Goal: Contribute content: Add original content to the website for others to see

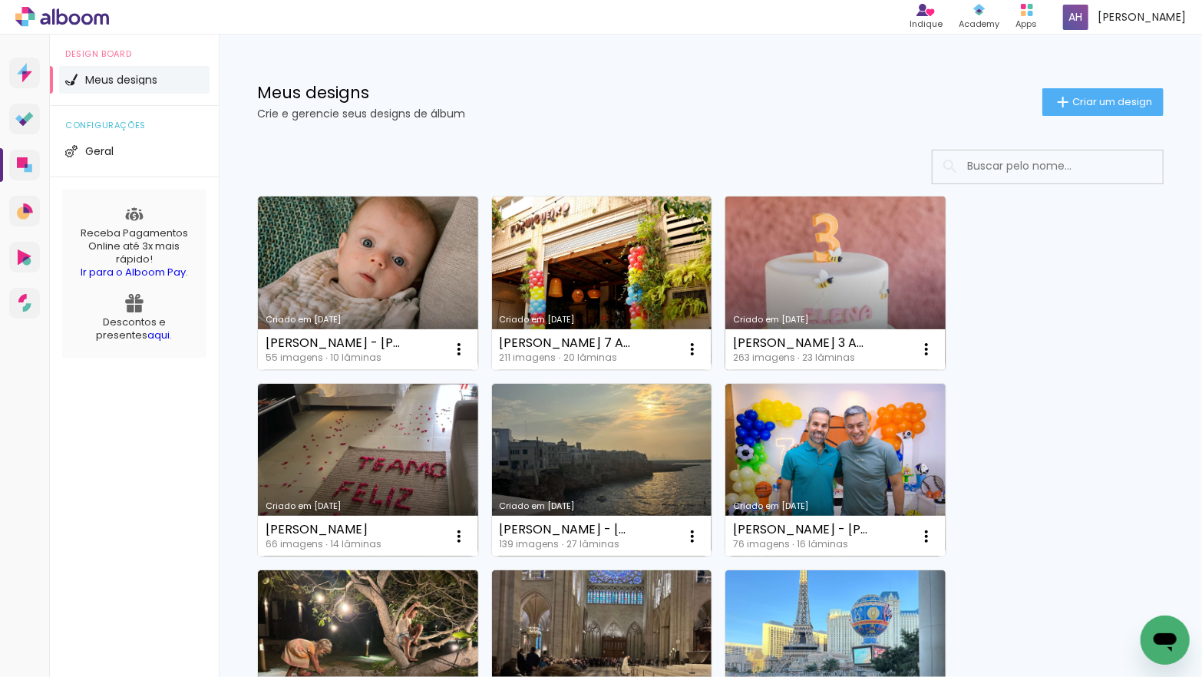
click at [830, 252] on link "Criado em [DATE]" at bounding box center [835, 282] width 220 height 173
click at [1074, 100] on span "Criar um design" at bounding box center [1112, 102] width 80 height 10
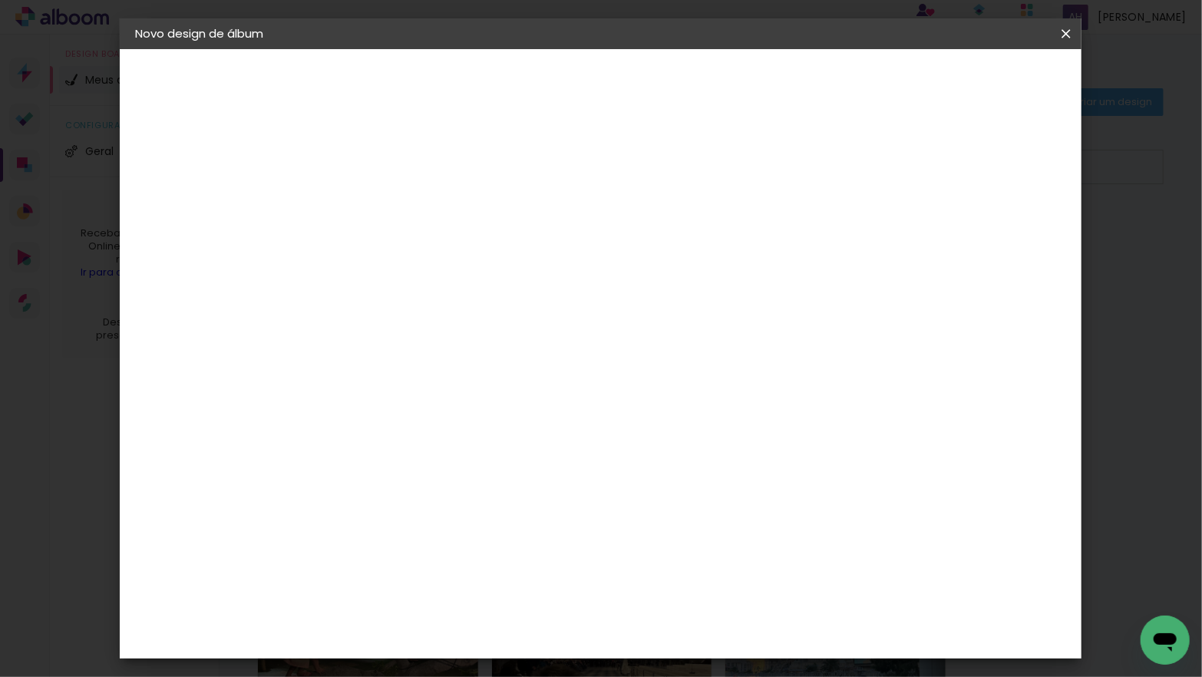
click at [386, 204] on input at bounding box center [386, 206] width 0 height 24
type input "NATASHA LIMA 40 ANOS"
type paper-input "NATASHA LIMA 40 ANOS"
click at [0, 0] on slot "Avançar" at bounding box center [0, 0] width 0 height 0
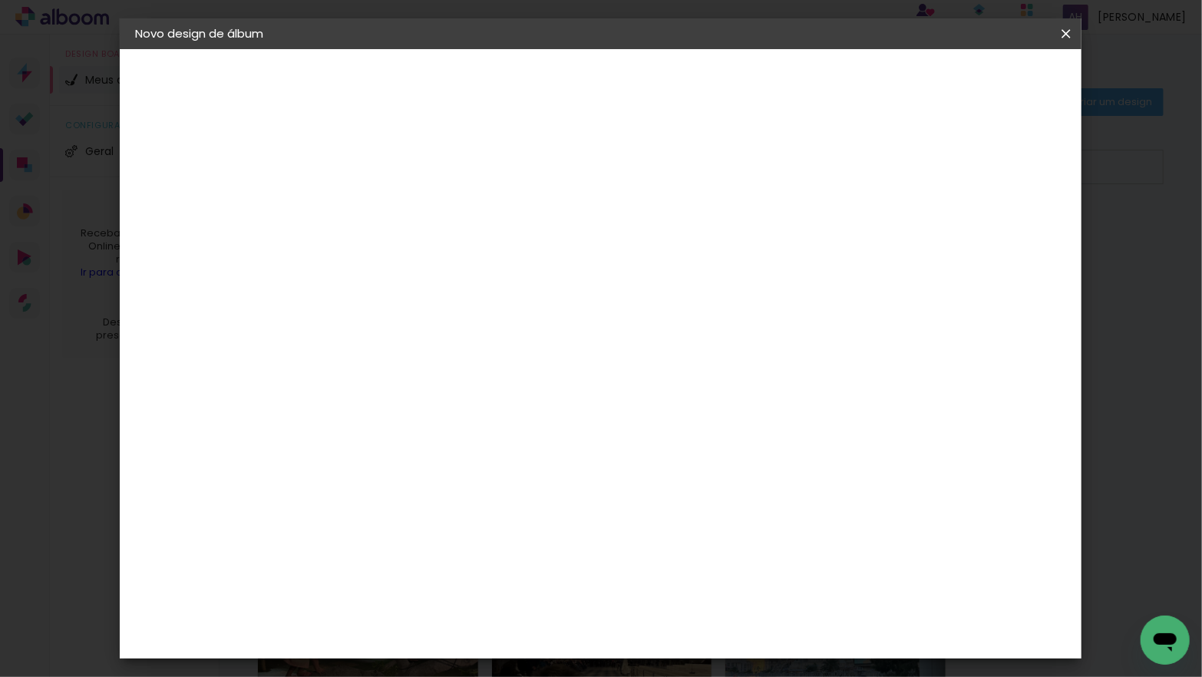
click at [414, 613] on div "Go image" at bounding box center [395, 625] width 38 height 25
click at [0, 0] on slot "Avançar" at bounding box center [0, 0] width 0 height 0
click at [446, 256] on input "text" at bounding box center [416, 268] width 60 height 24
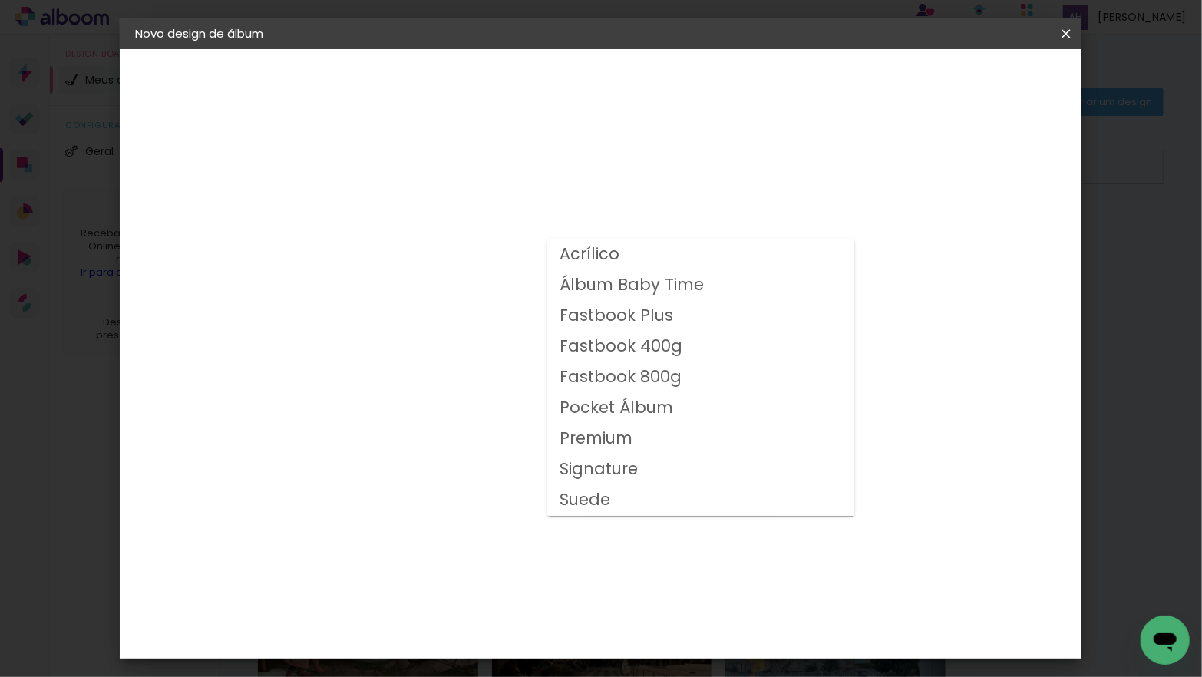
click at [0, 0] on slot "Fastbook 400g" at bounding box center [0, 0] width 0 height 0
type input "Fastbook 400g"
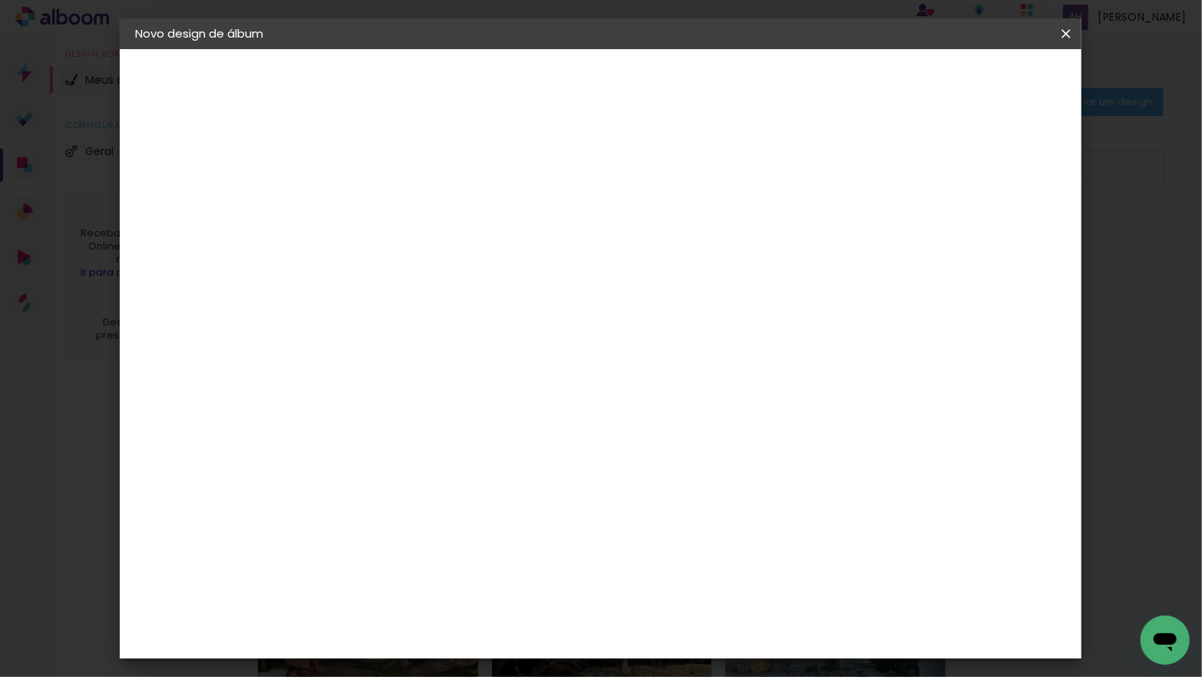
scroll to position [226, 0]
click at [490, 531] on span "25 × 25" at bounding box center [453, 551] width 71 height 41
click at [0, 0] on slot "Avançar" at bounding box center [0, 0] width 0 height 0
type input "3"
type paper-input "3"
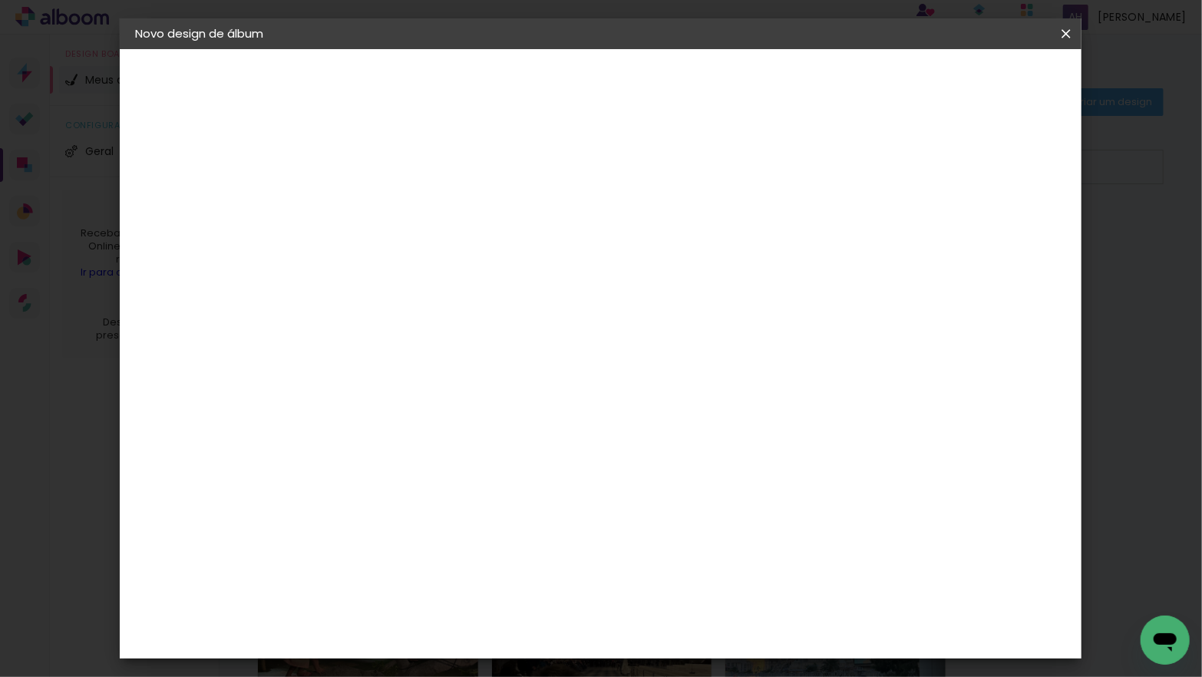
click at [397, 160] on input "3" at bounding box center [374, 165] width 53 height 19
click at [981, 85] on span "Iniciar design" at bounding box center [947, 81] width 70 height 11
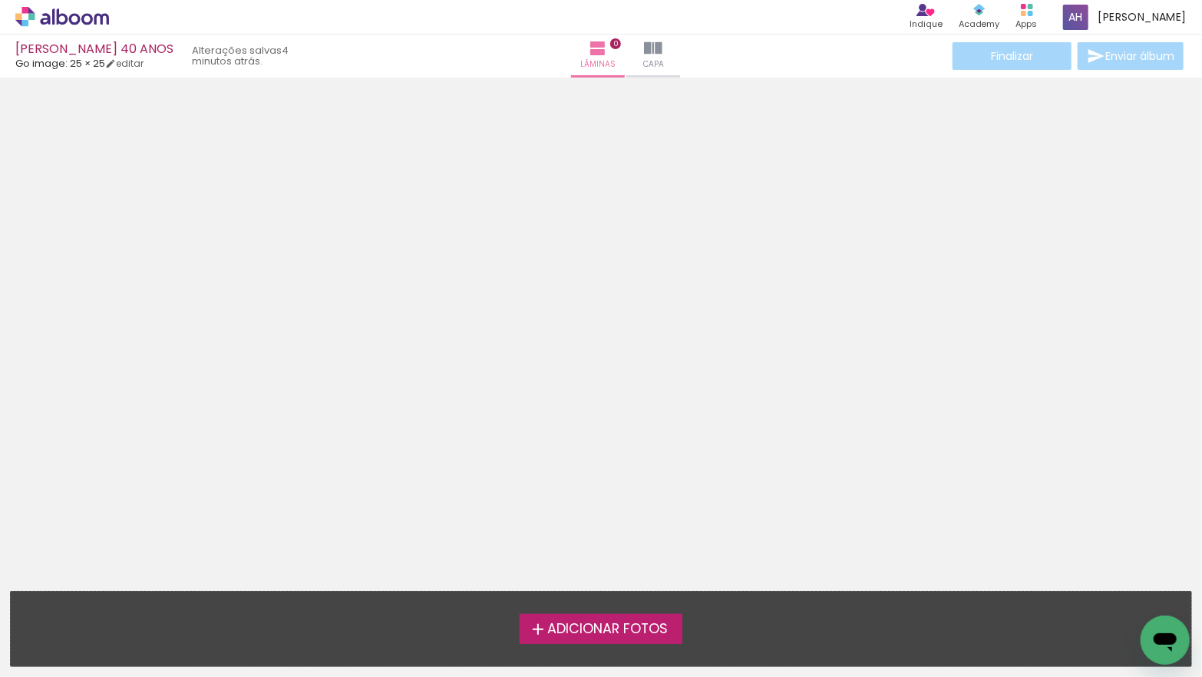
click at [588, 625] on span "Adicionar Fotos" at bounding box center [607, 629] width 120 height 14
click at [0, 0] on input "file" at bounding box center [0, 0] width 0 height 0
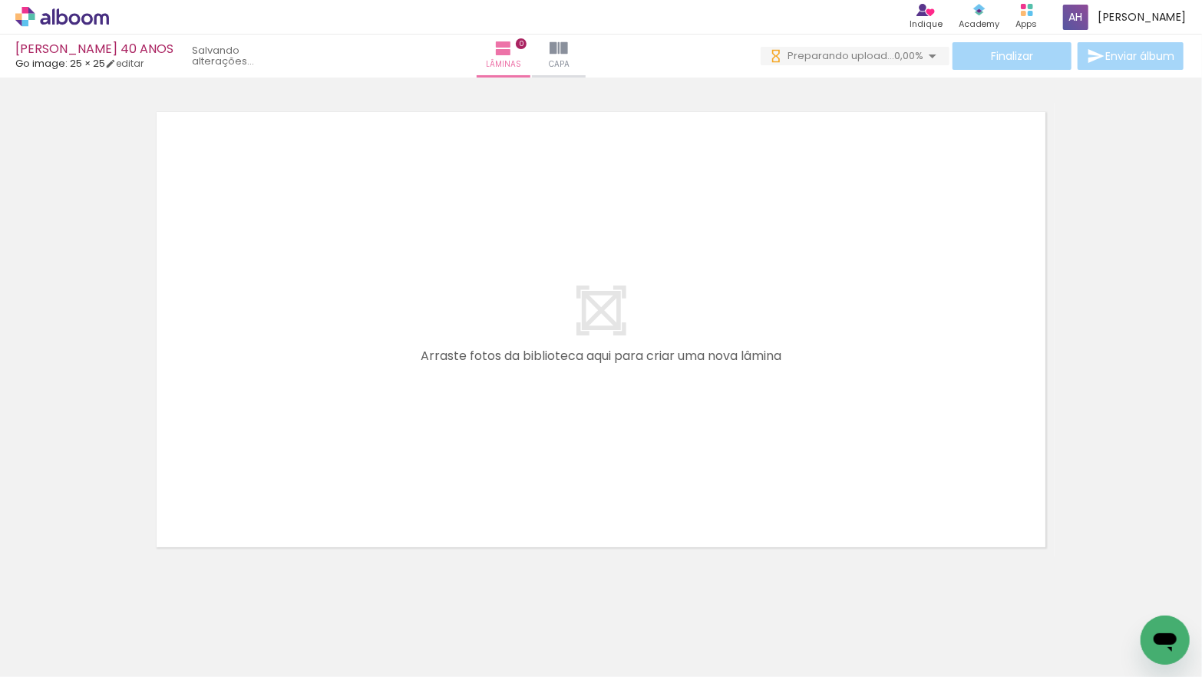
click at [79, 630] on iron-icon at bounding box center [78, 631] width 12 height 12
click at [80, 624] on paper-item "Não utilizadas" at bounding box center [49, 625] width 79 height 13
type input "Não utilizadas"
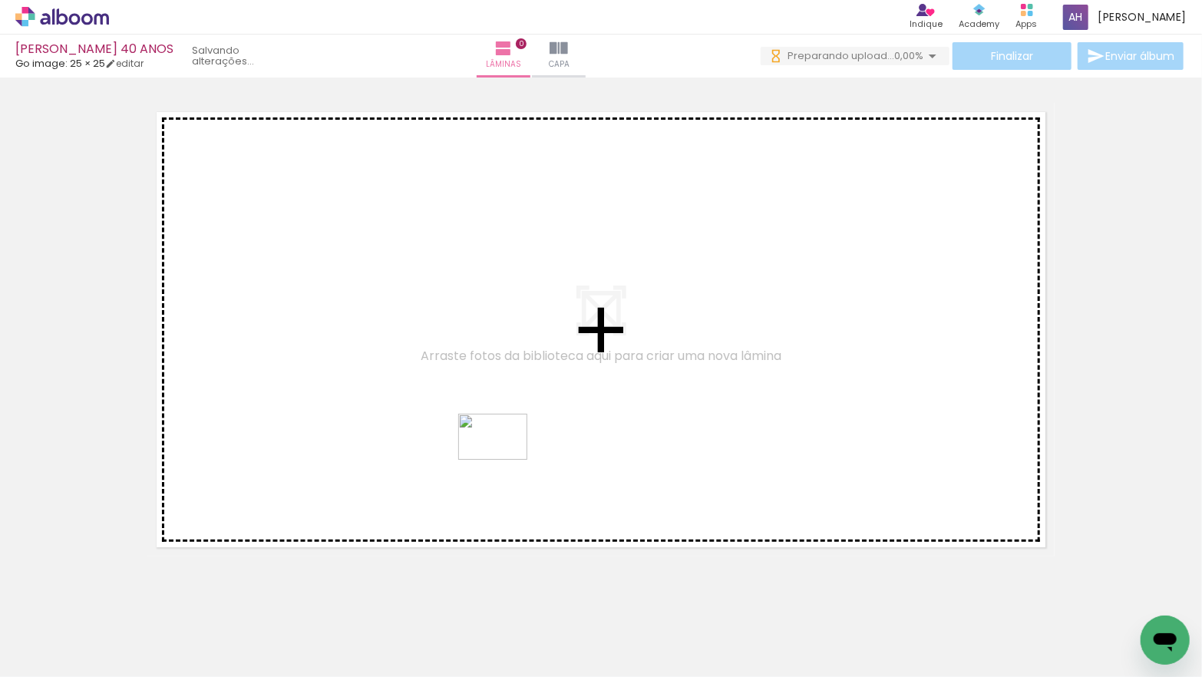
drag, startPoint x: 499, startPoint y: 635, endPoint x: 568, endPoint y: 548, distance: 110.9
click at [504, 460] on quentale-workspace at bounding box center [601, 338] width 1202 height 677
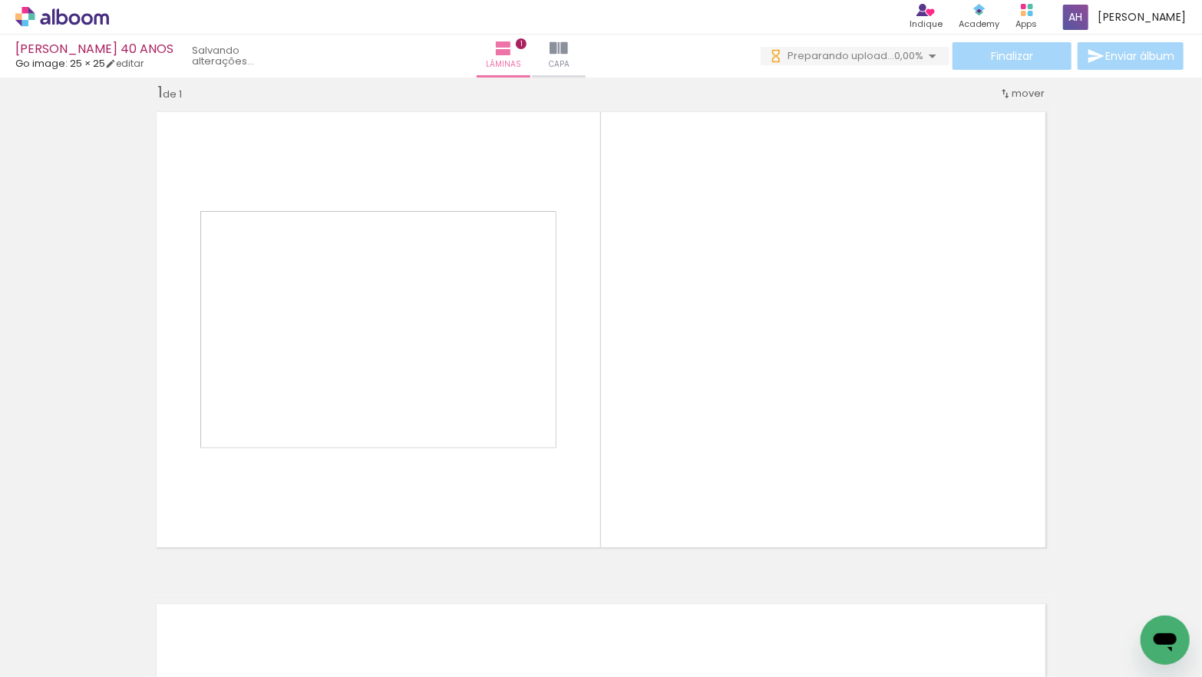
scroll to position [19, 0]
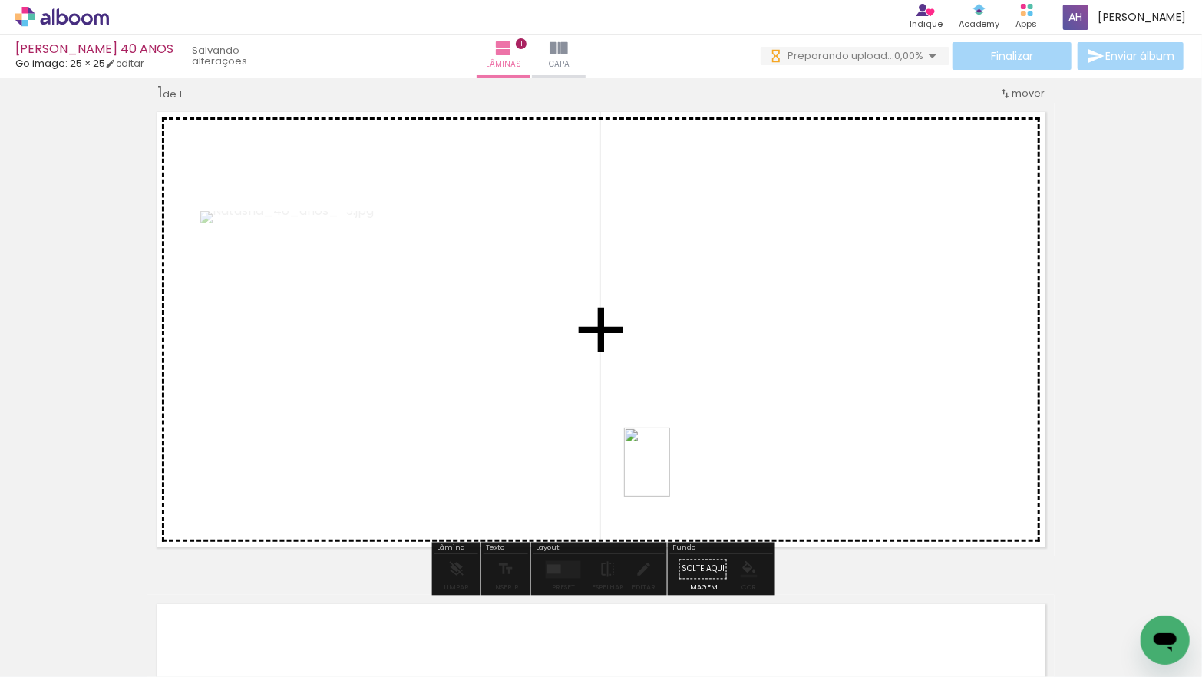
drag, startPoint x: 668, startPoint y: 622, endPoint x: 460, endPoint y: 569, distance: 213.7
click at [669, 465] on quentale-workspace at bounding box center [601, 338] width 1202 height 677
drag, startPoint x: 407, startPoint y: 635, endPoint x: 361, endPoint y: 609, distance: 53.2
click at [489, 479] on quentale-workspace at bounding box center [601, 338] width 1202 height 677
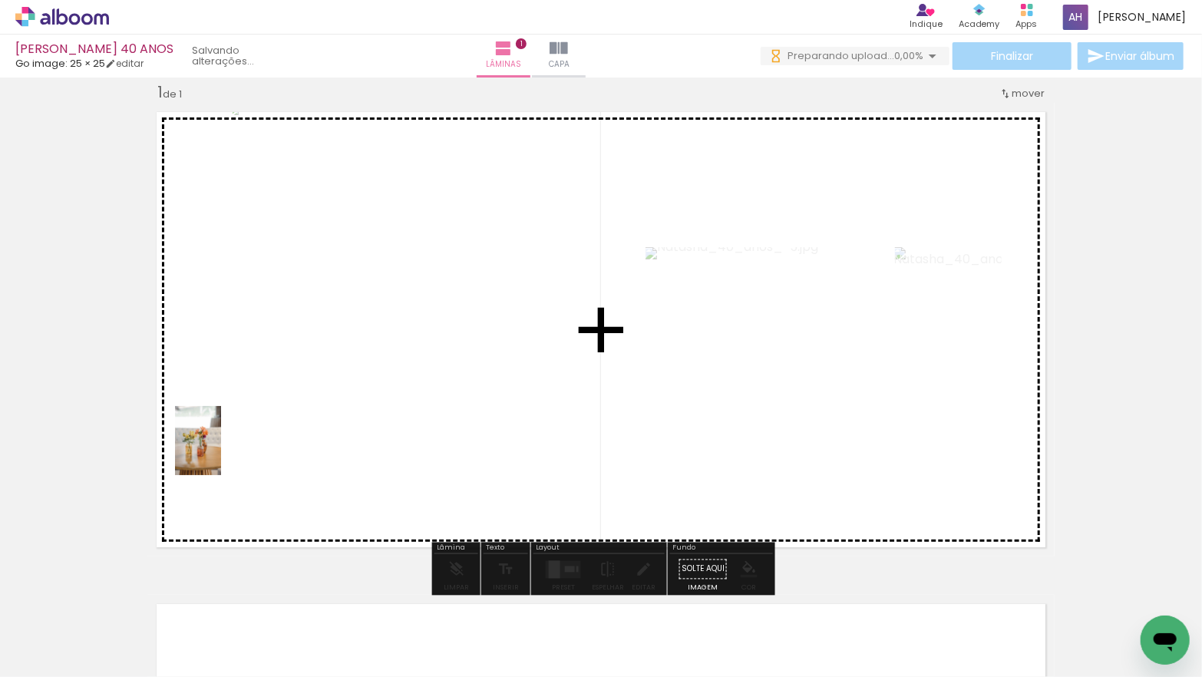
drag, startPoint x: 160, startPoint y: 619, endPoint x: 221, endPoint y: 452, distance: 178.2
click at [221, 452] on quentale-workspace at bounding box center [601, 338] width 1202 height 677
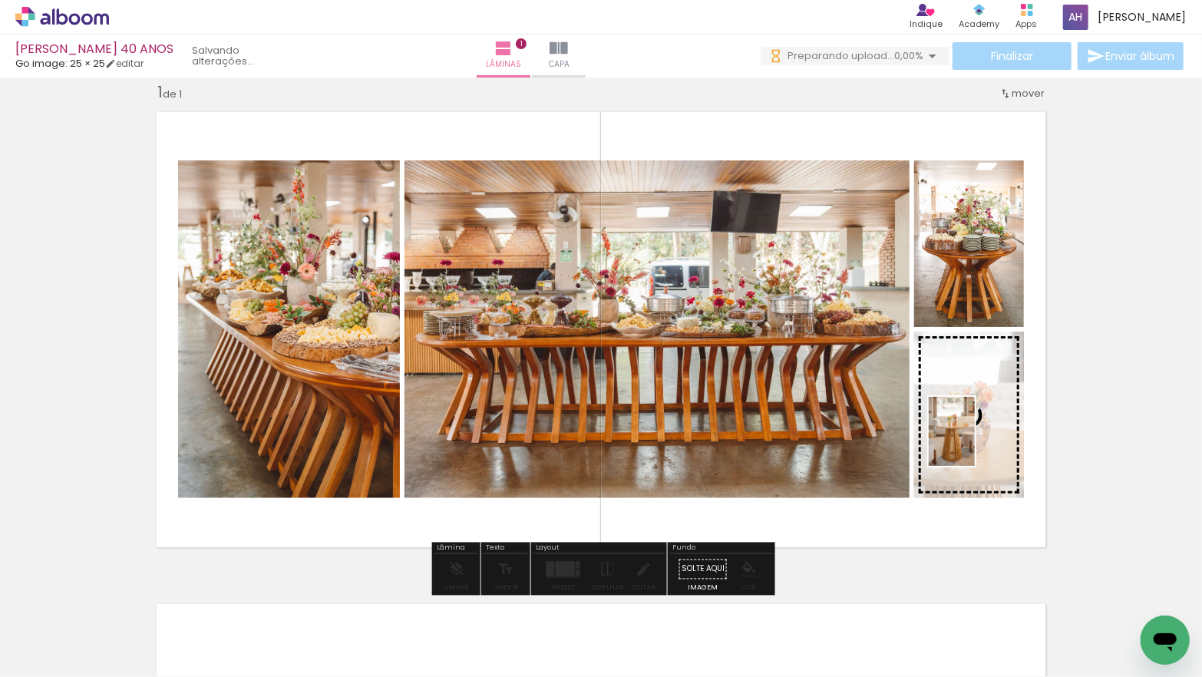
drag, startPoint x: 161, startPoint y: 626, endPoint x: 975, endPoint y: 443, distance: 833.8
click at [975, 443] on quentale-workspace at bounding box center [601, 338] width 1202 height 677
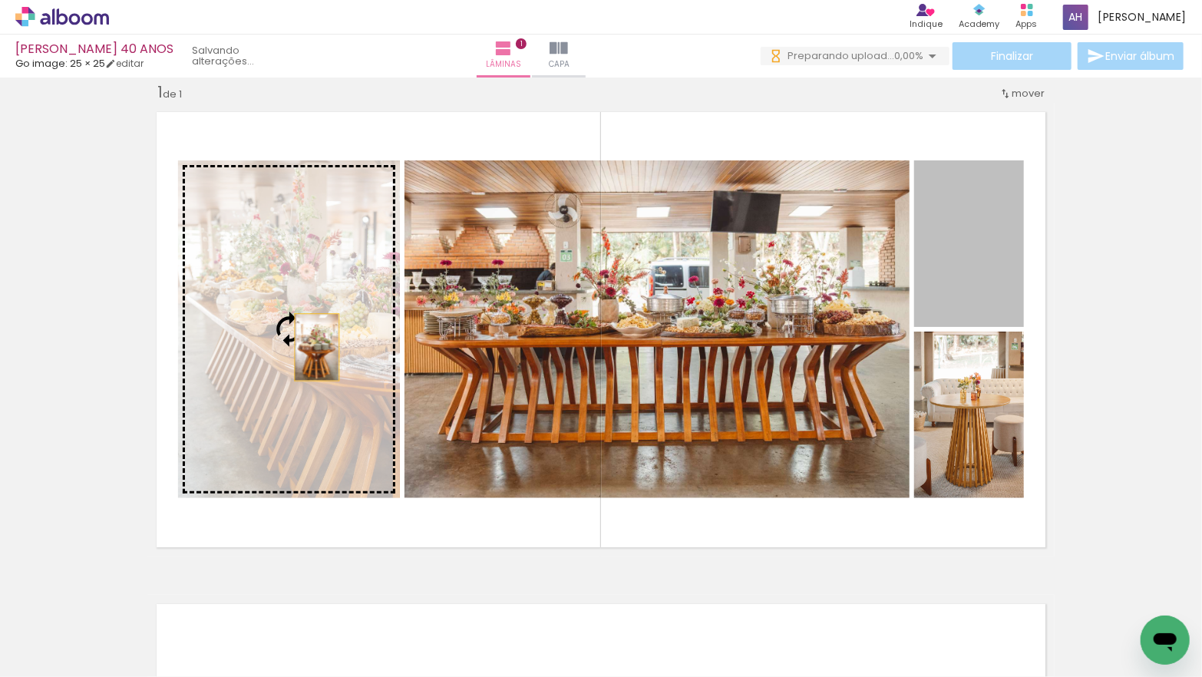
drag, startPoint x: 971, startPoint y: 268, endPoint x: 317, endPoint y: 347, distance: 658.6
click at [0, 0] on slot at bounding box center [0, 0] width 0 height 0
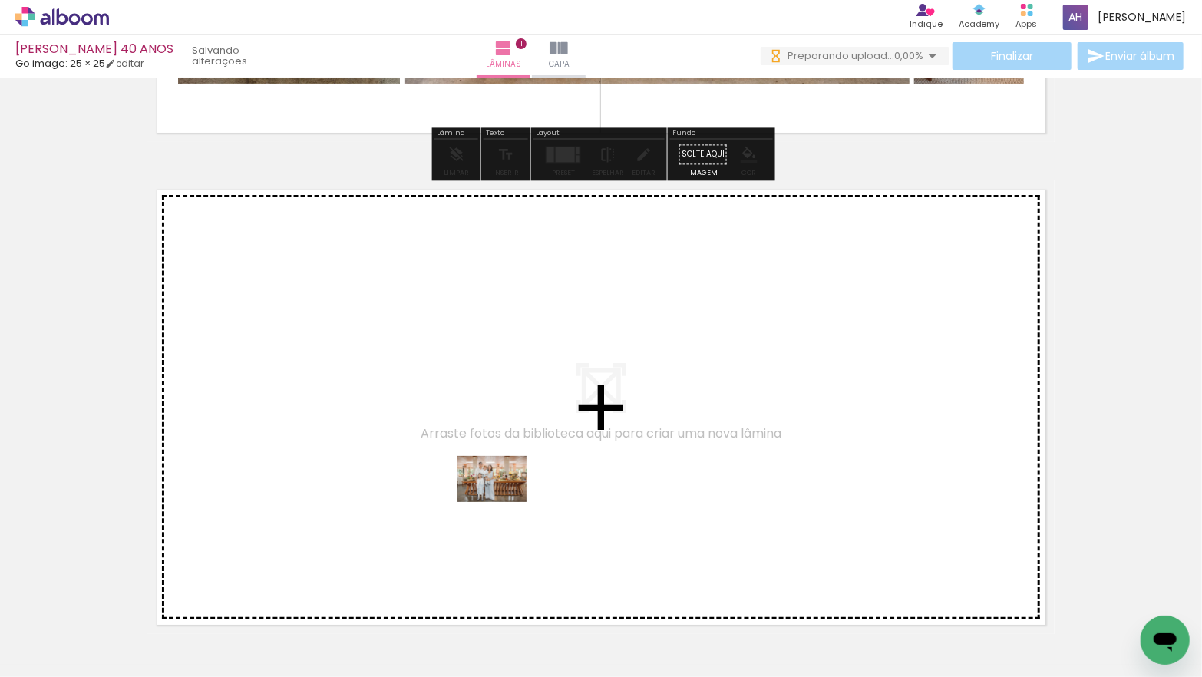
drag, startPoint x: 509, startPoint y: 620, endPoint x: 503, endPoint y: 502, distance: 118.3
click at [503, 502] on quentale-workspace at bounding box center [601, 338] width 1202 height 677
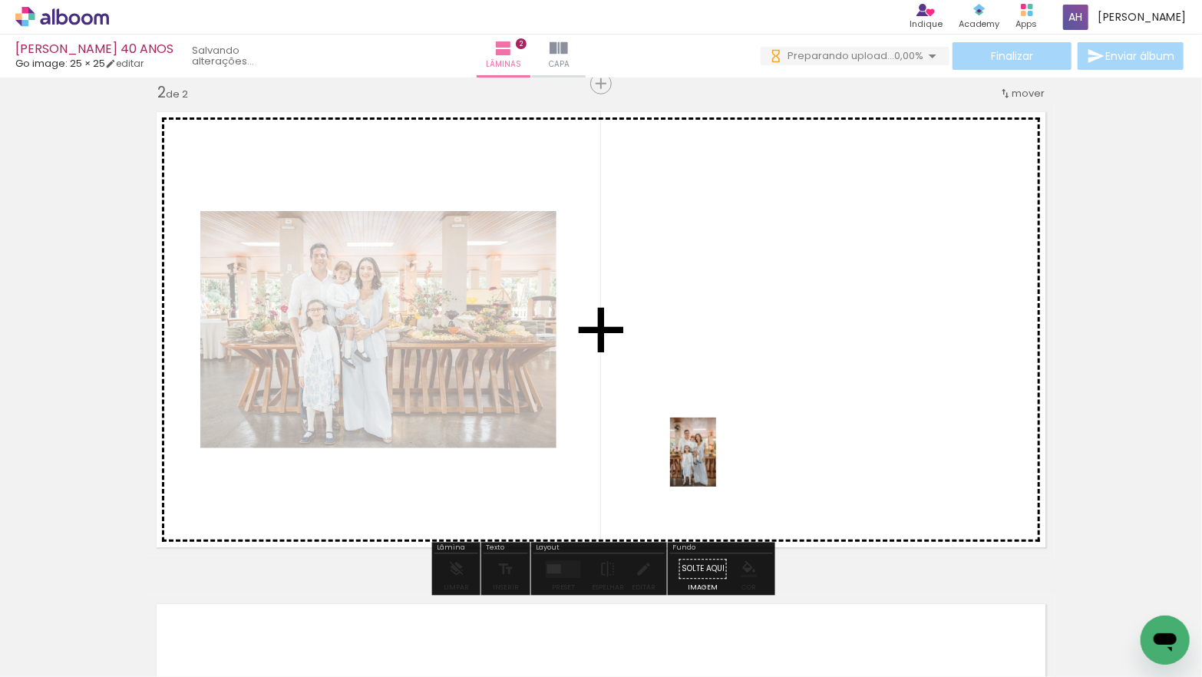
drag, startPoint x: 597, startPoint y: 638, endPoint x: 717, endPoint y: 463, distance: 212.0
click at [717, 463] on quentale-workspace at bounding box center [601, 338] width 1202 height 677
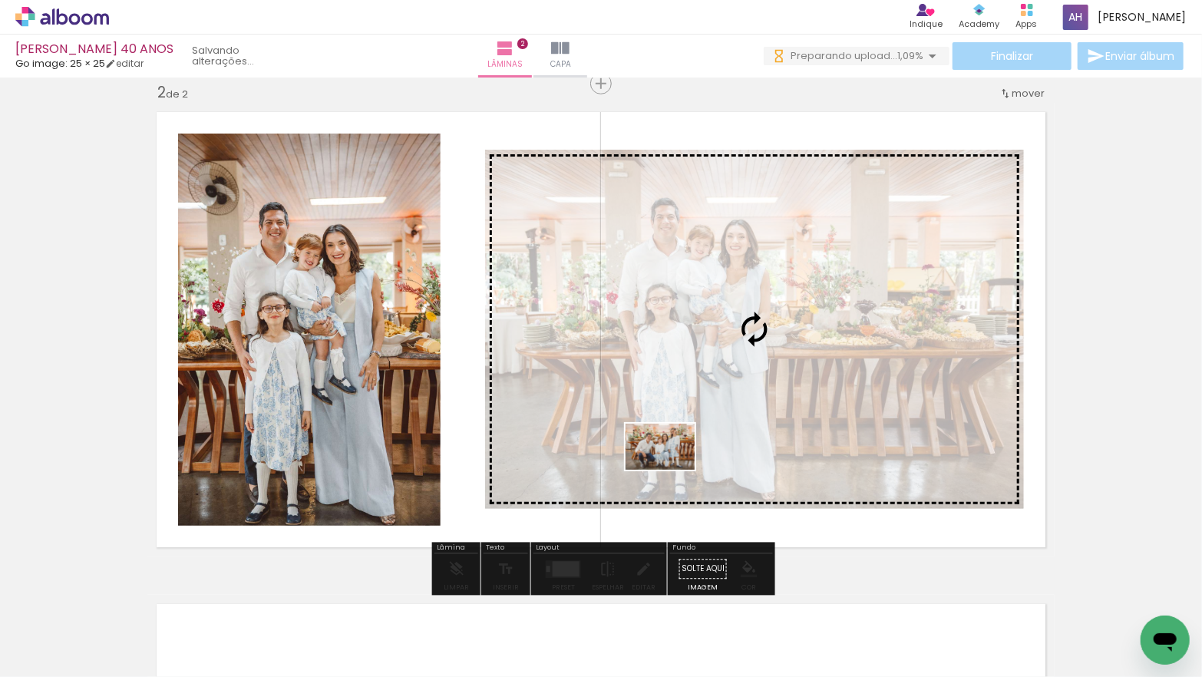
drag, startPoint x: 591, startPoint y: 620, endPoint x: 671, endPoint y: 470, distance: 170.6
click at [671, 470] on quentale-workspace at bounding box center [601, 338] width 1202 height 677
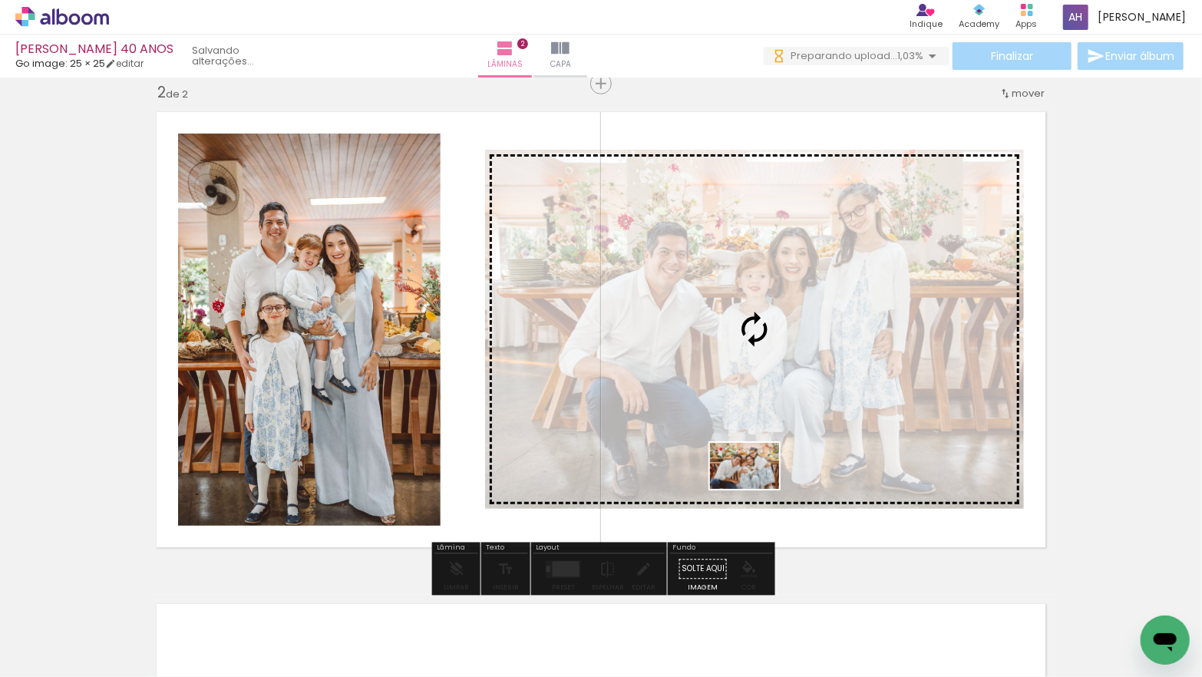
drag, startPoint x: 762, startPoint y: 533, endPoint x: 755, endPoint y: 489, distance: 44.3
click at [755, 489] on quentale-workspace at bounding box center [601, 338] width 1202 height 677
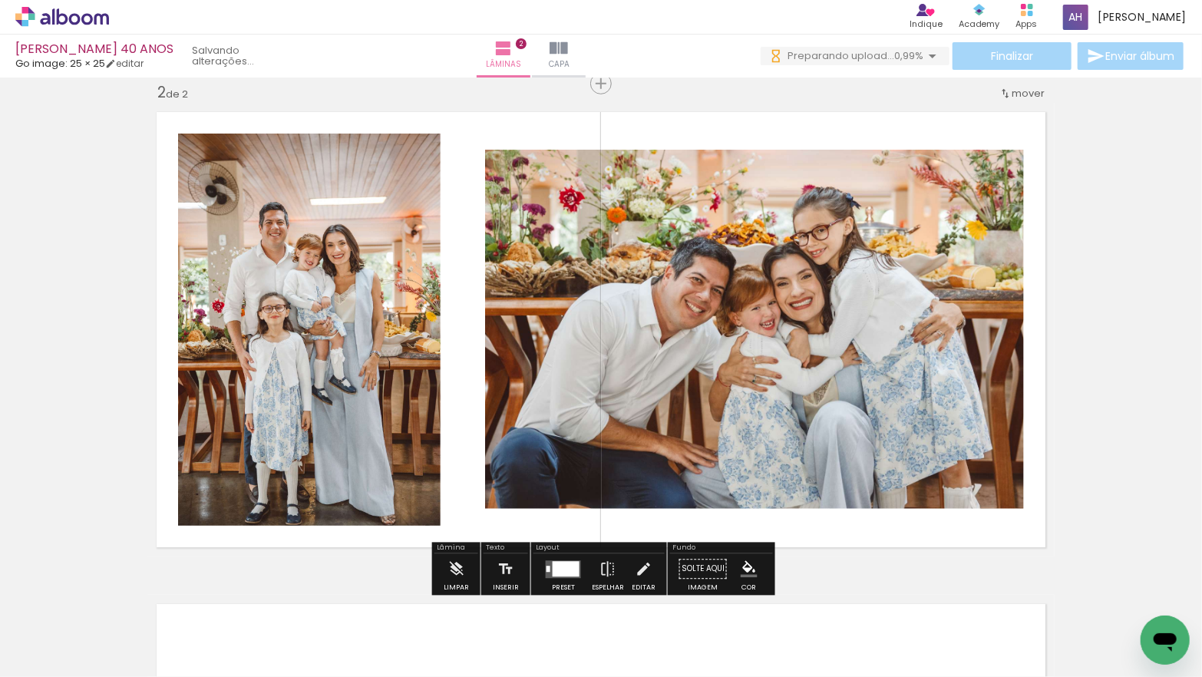
click at [567, 565] on div at bounding box center [566, 568] width 27 height 15
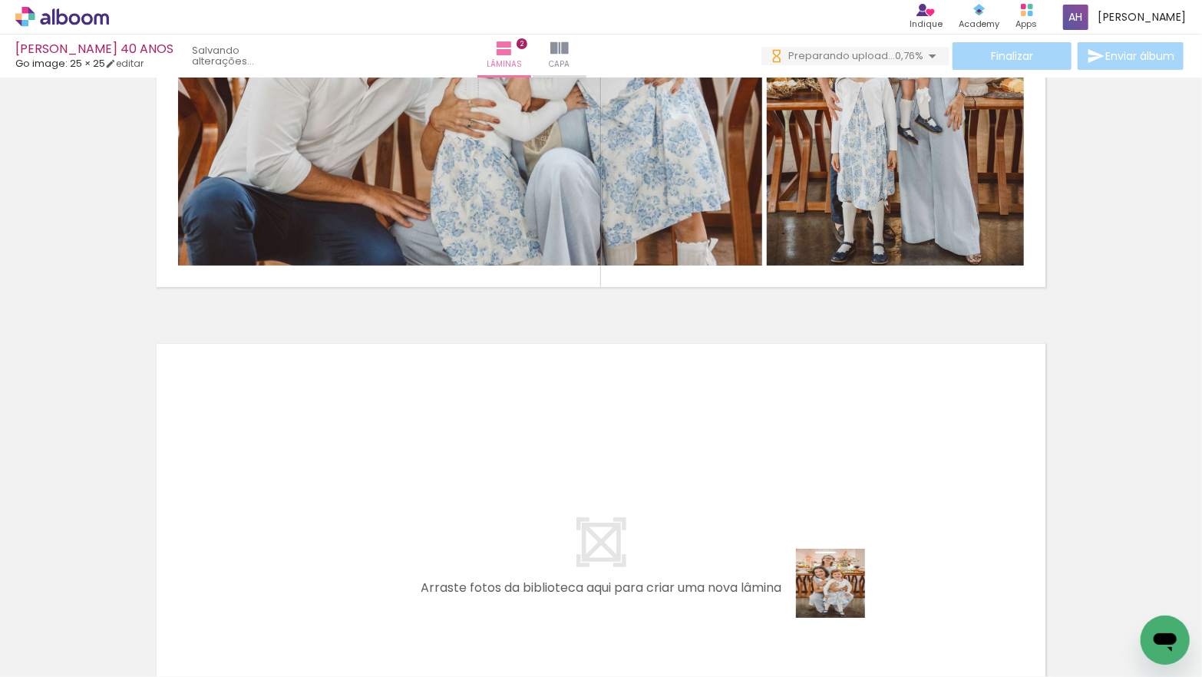
drag, startPoint x: 843, startPoint y: 627, endPoint x: 835, endPoint y: 536, distance: 90.9
click at [835, 536] on quentale-workspace at bounding box center [601, 338] width 1202 height 677
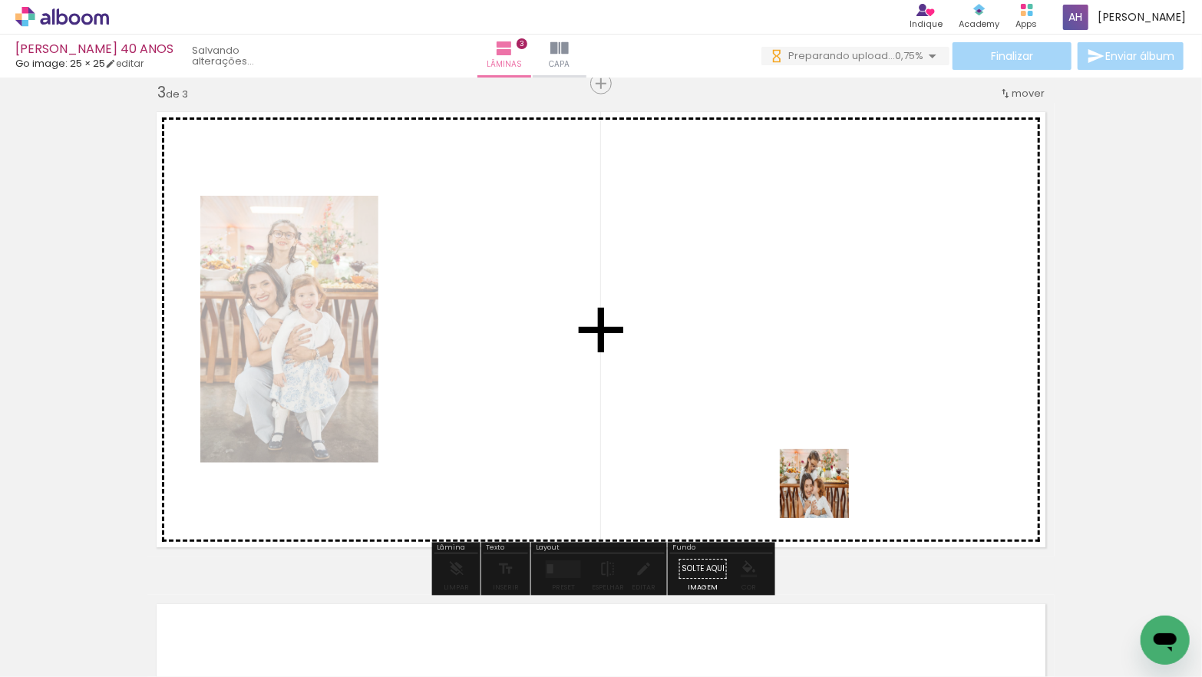
drag, startPoint x: 826, startPoint y: 496, endPoint x: 890, endPoint y: 631, distance: 149.7
click at [826, 495] on quentale-workspace at bounding box center [601, 338] width 1202 height 677
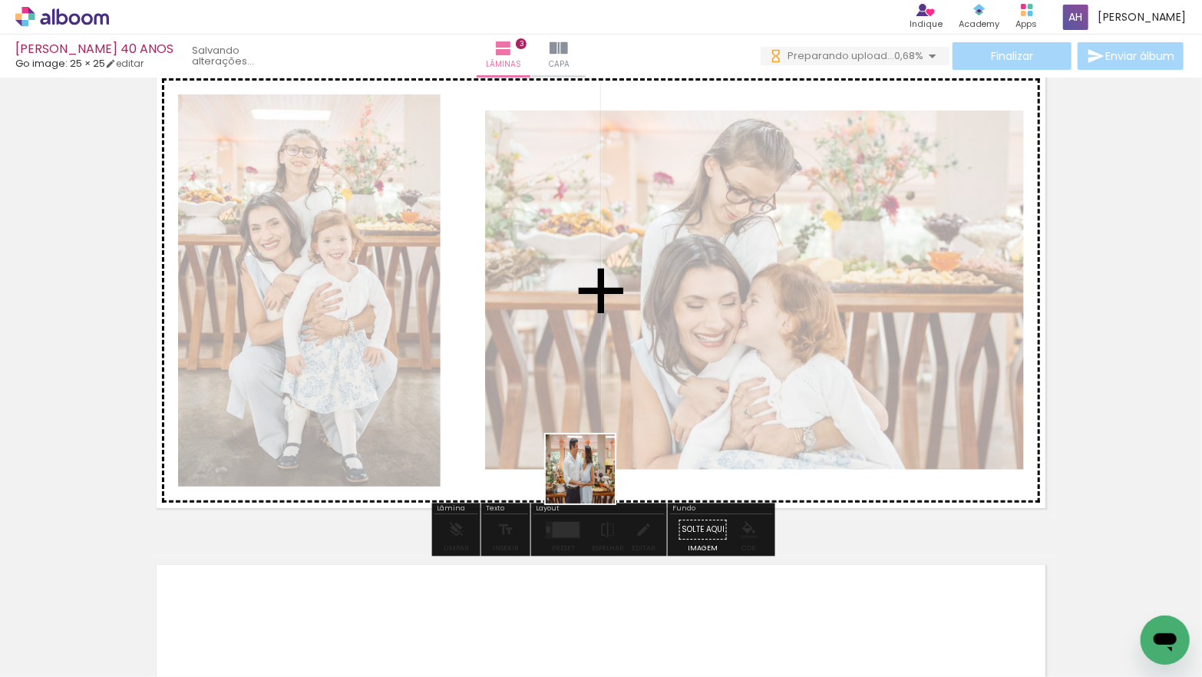
drag, startPoint x: 600, startPoint y: 628, endPoint x: 650, endPoint y: 615, distance: 51.8
click at [592, 471] on quentale-workspace at bounding box center [601, 338] width 1202 height 677
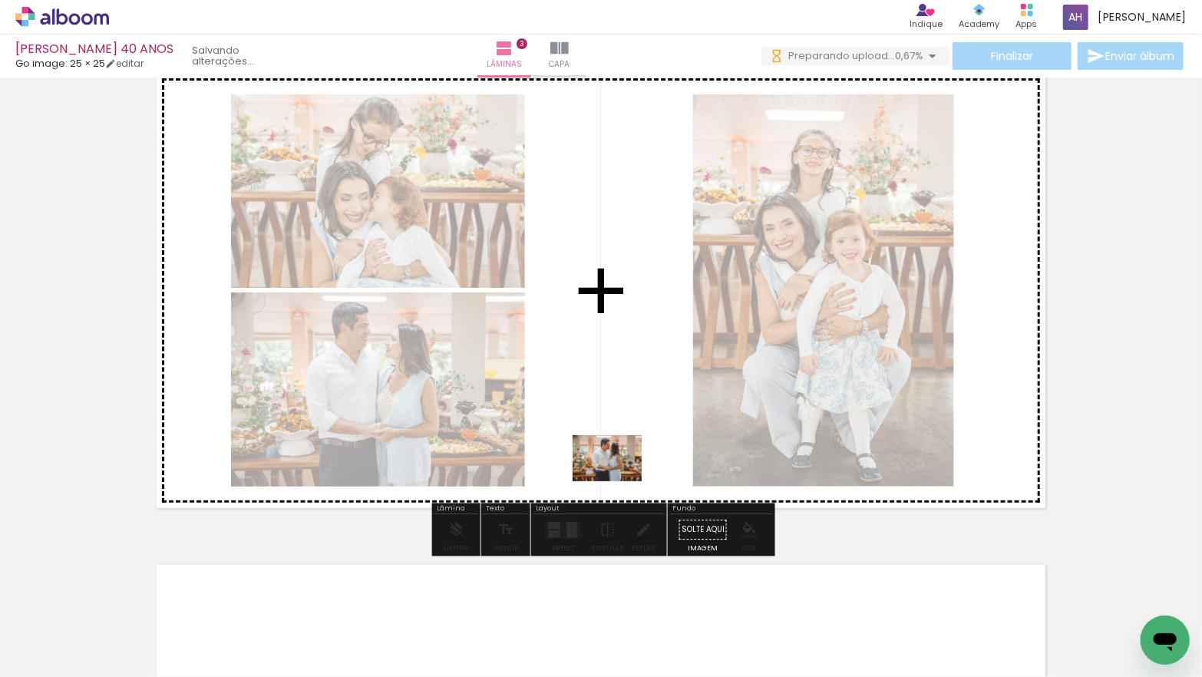
drag, startPoint x: 614, startPoint y: 571, endPoint x: 619, endPoint y: 481, distance: 89.9
click at [619, 481] on quentale-workspace at bounding box center [601, 338] width 1202 height 677
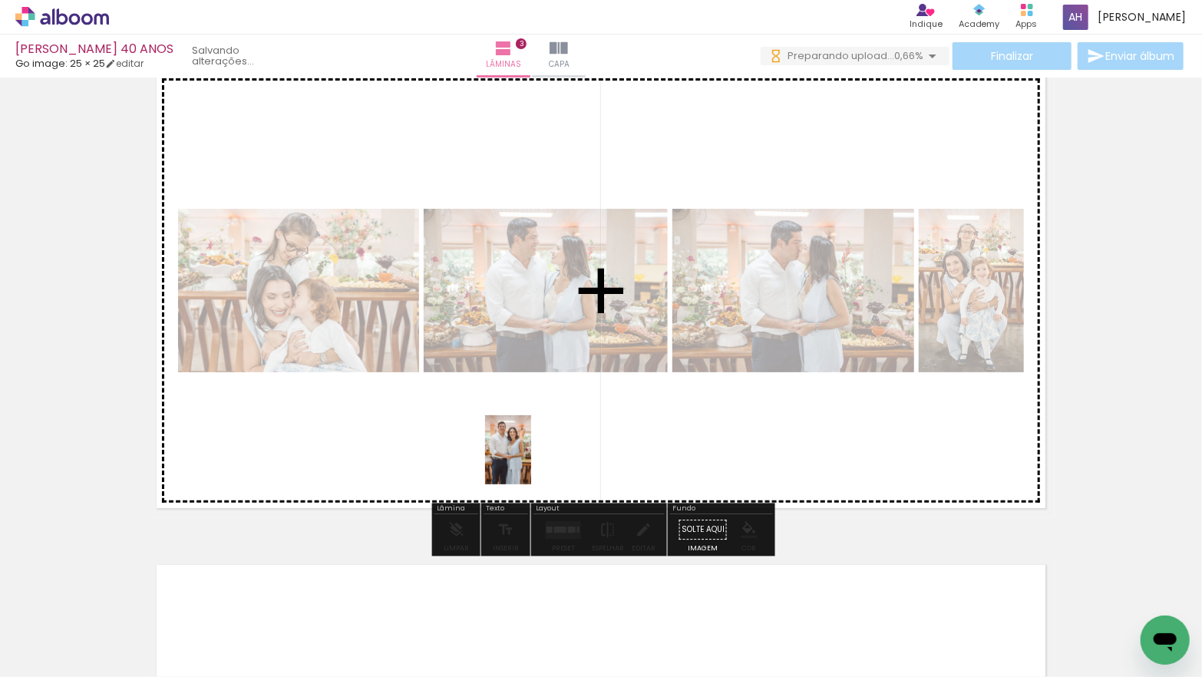
drag, startPoint x: 529, startPoint y: 515, endPoint x: 530, endPoint y: 461, distance: 53.7
click at [530, 461] on quentale-workspace at bounding box center [601, 338] width 1202 height 677
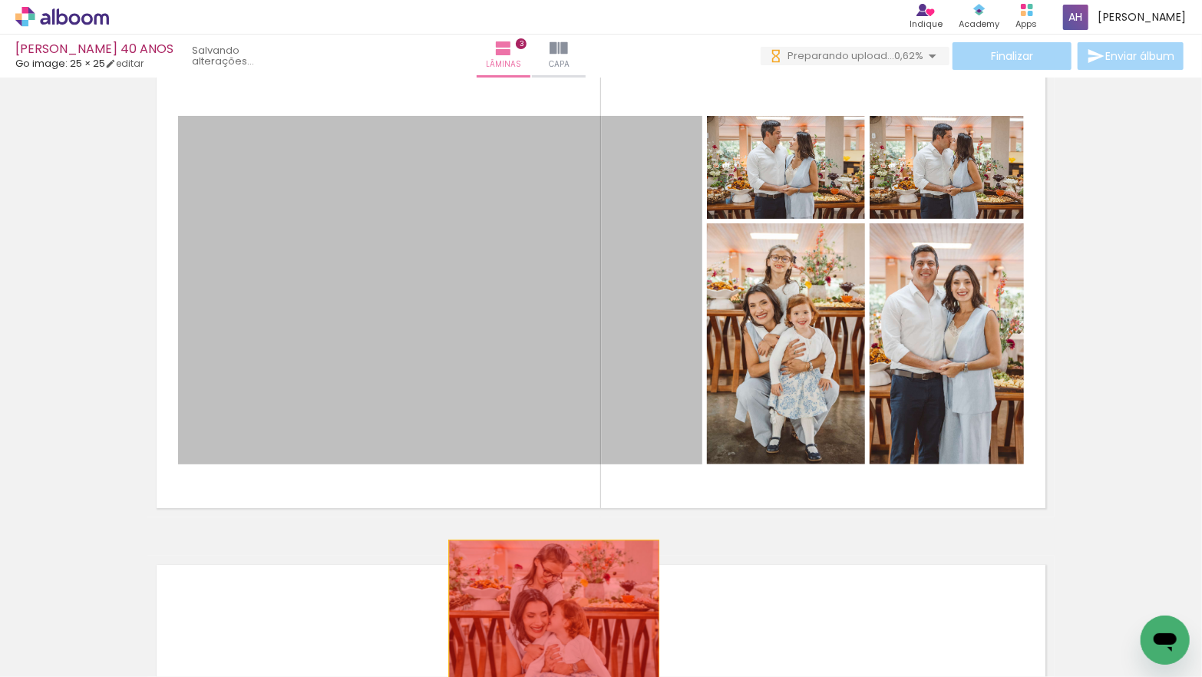
drag, startPoint x: 501, startPoint y: 370, endPoint x: 554, endPoint y: 610, distance: 246.0
click at [554, 610] on quentale-workspace at bounding box center [601, 338] width 1202 height 677
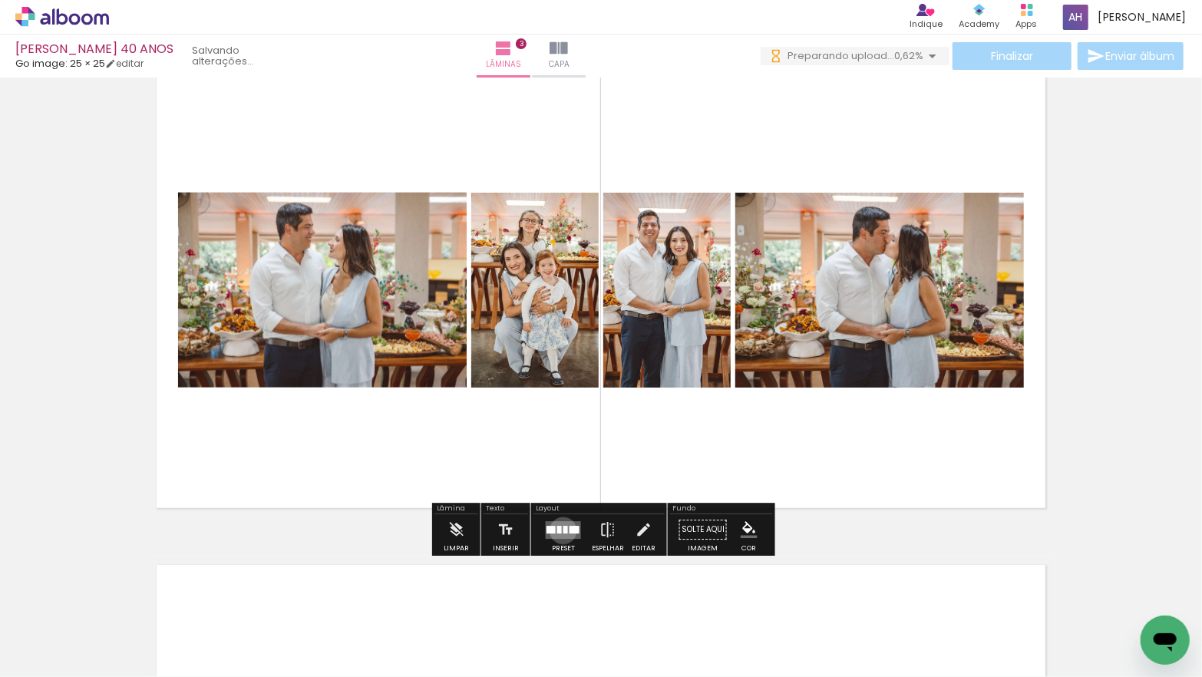
click at [563, 530] on div at bounding box center [565, 530] width 5 height 8
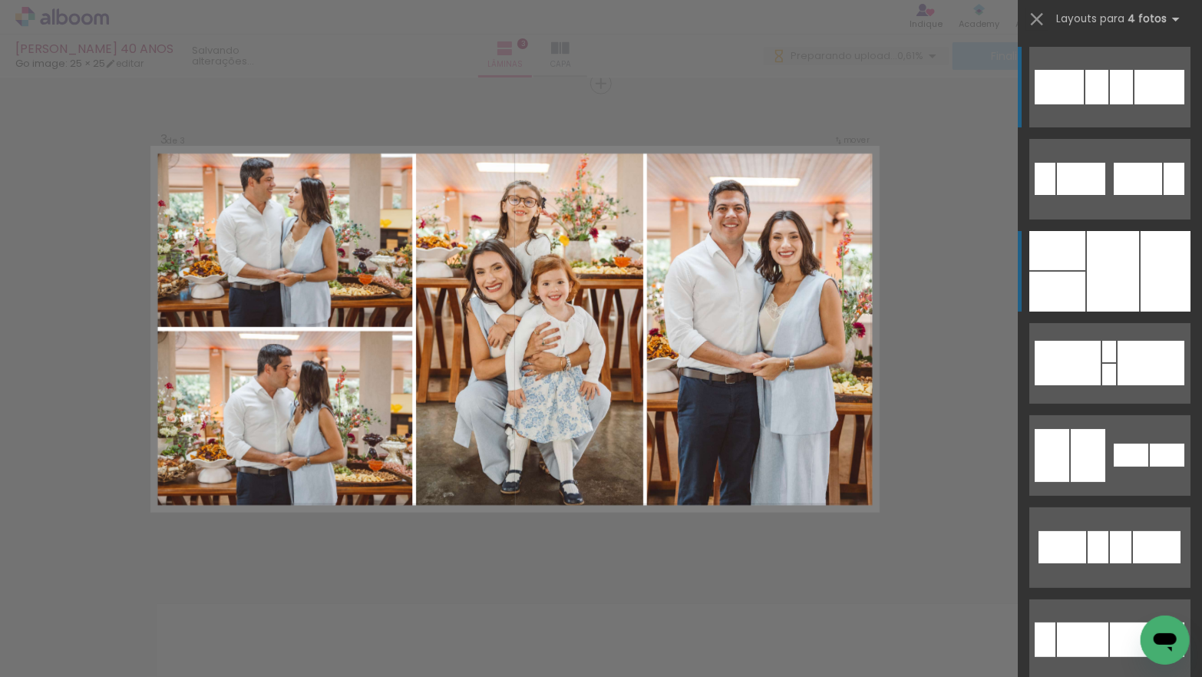
click at [1073, 272] on div at bounding box center [1057, 292] width 56 height 40
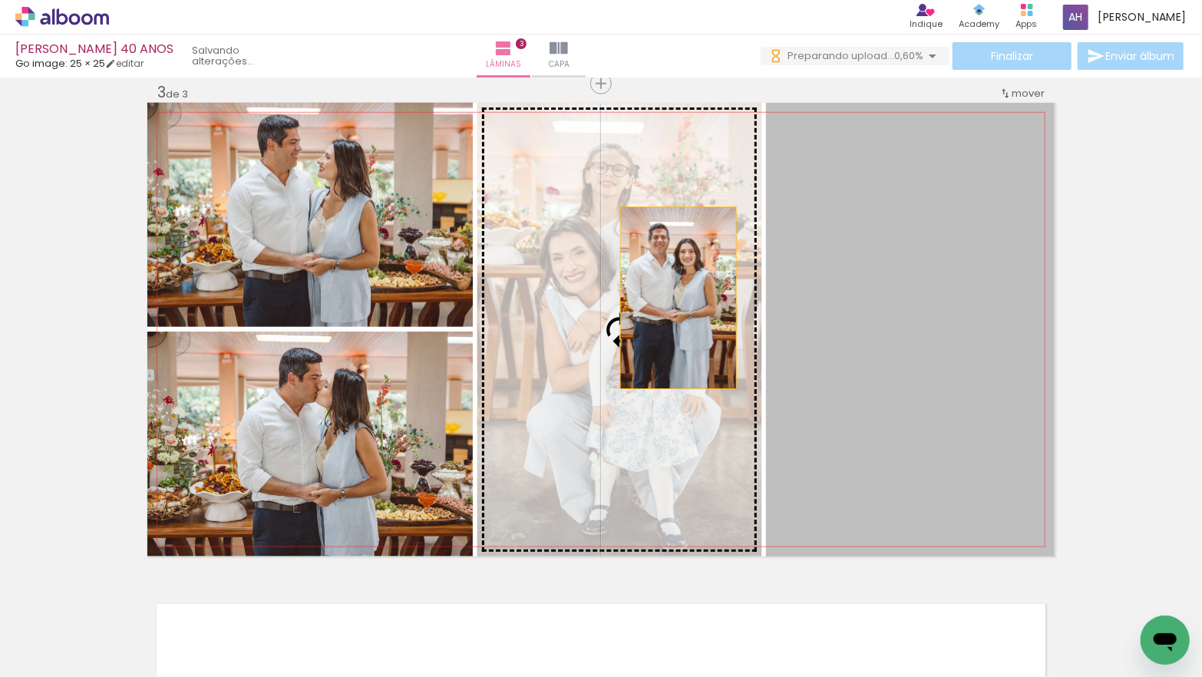
drag, startPoint x: 854, startPoint y: 316, endPoint x: 678, endPoint y: 298, distance: 176.7
click at [0, 0] on slot at bounding box center [0, 0] width 0 height 0
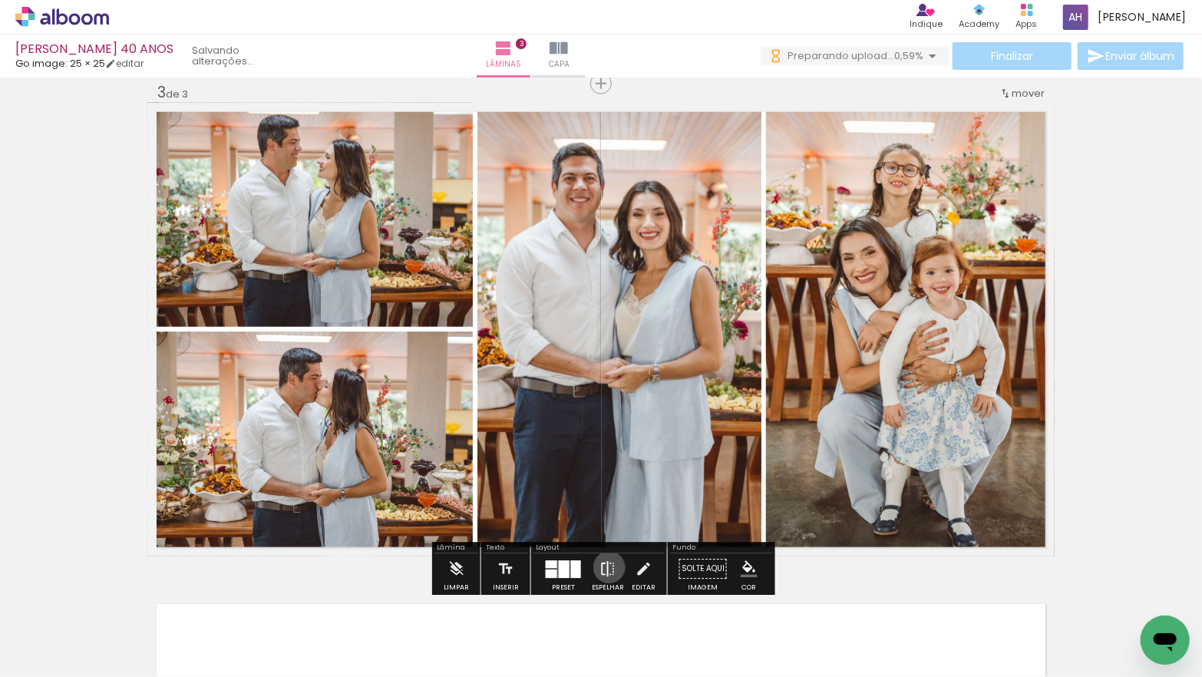
click at [605, 567] on iron-icon at bounding box center [607, 569] width 17 height 31
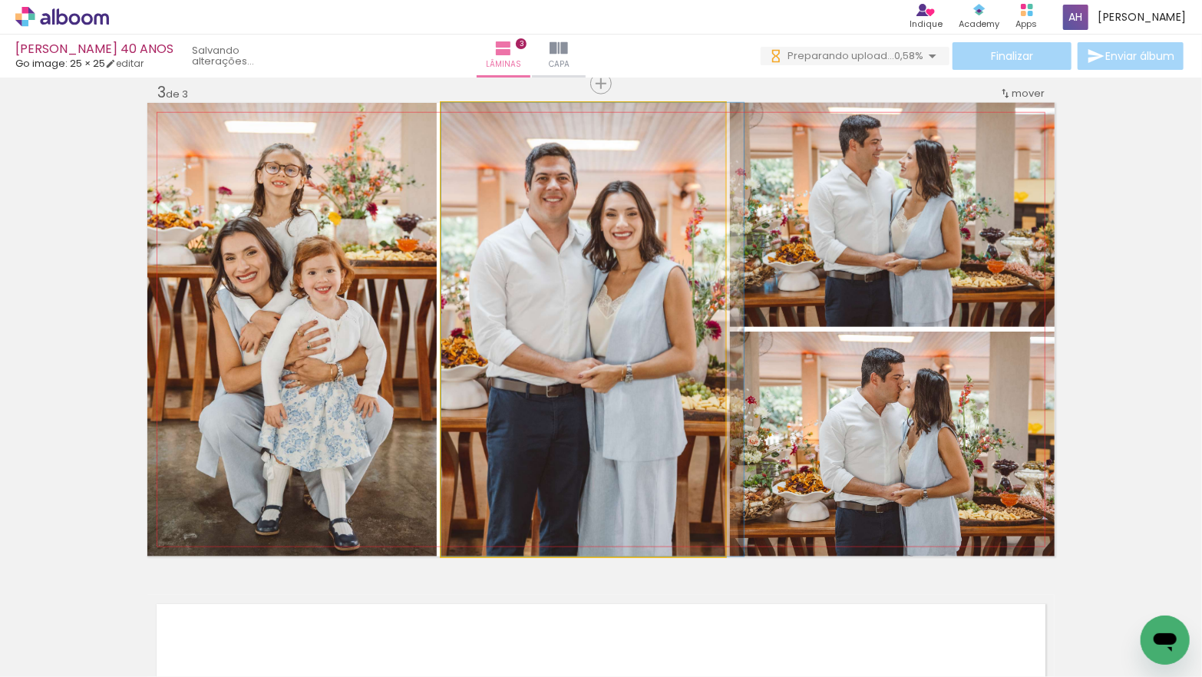
drag, startPoint x: 597, startPoint y: 378, endPoint x: 616, endPoint y: 376, distance: 19.2
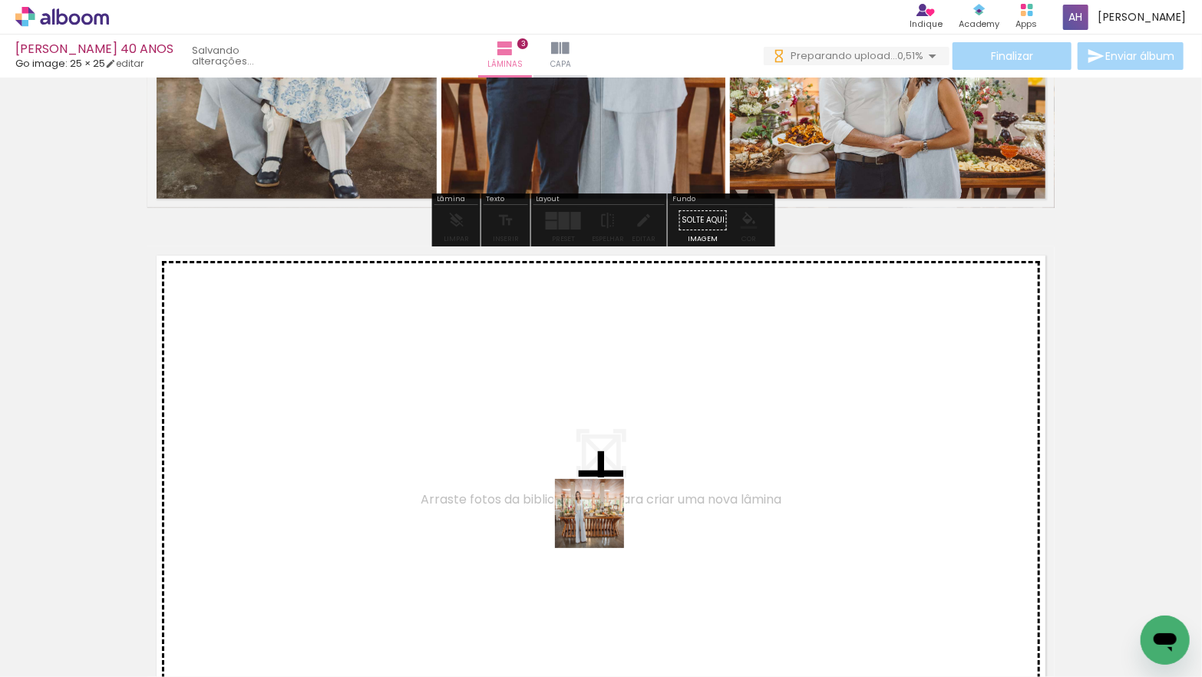
drag, startPoint x: 615, startPoint y: 622, endPoint x: 703, endPoint y: 608, distance: 89.4
click at [599, 525] on quentale-workspace at bounding box center [601, 338] width 1202 height 677
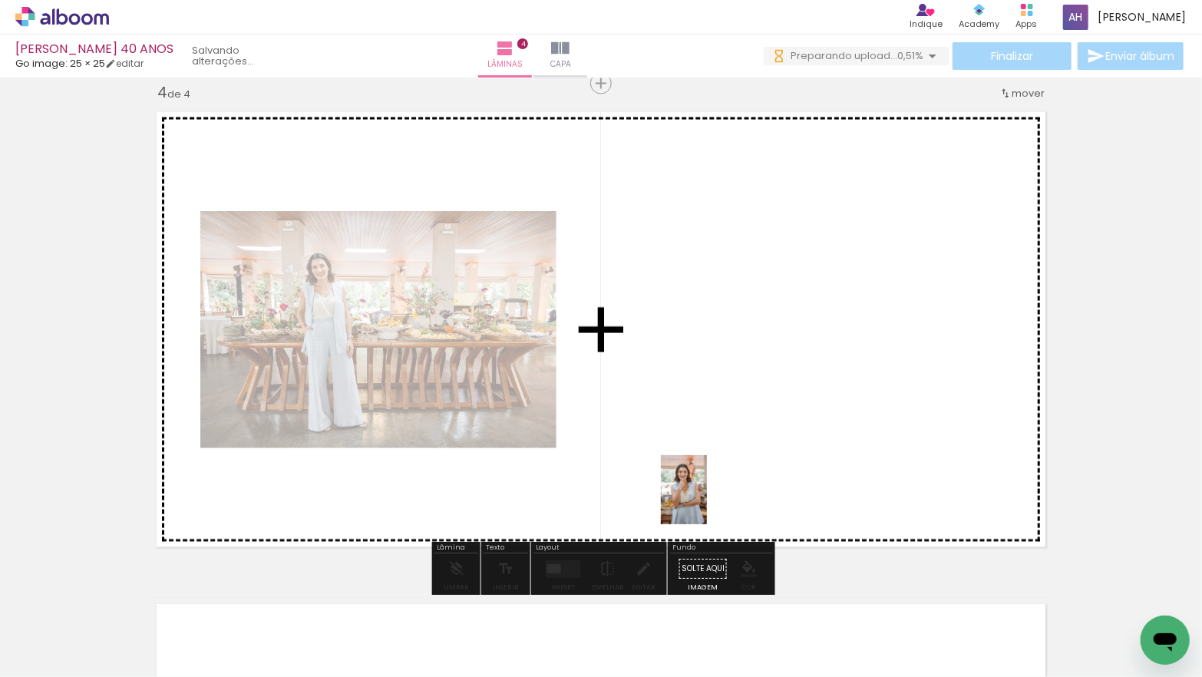
click at [707, 501] on quentale-workspace at bounding box center [601, 338] width 1202 height 677
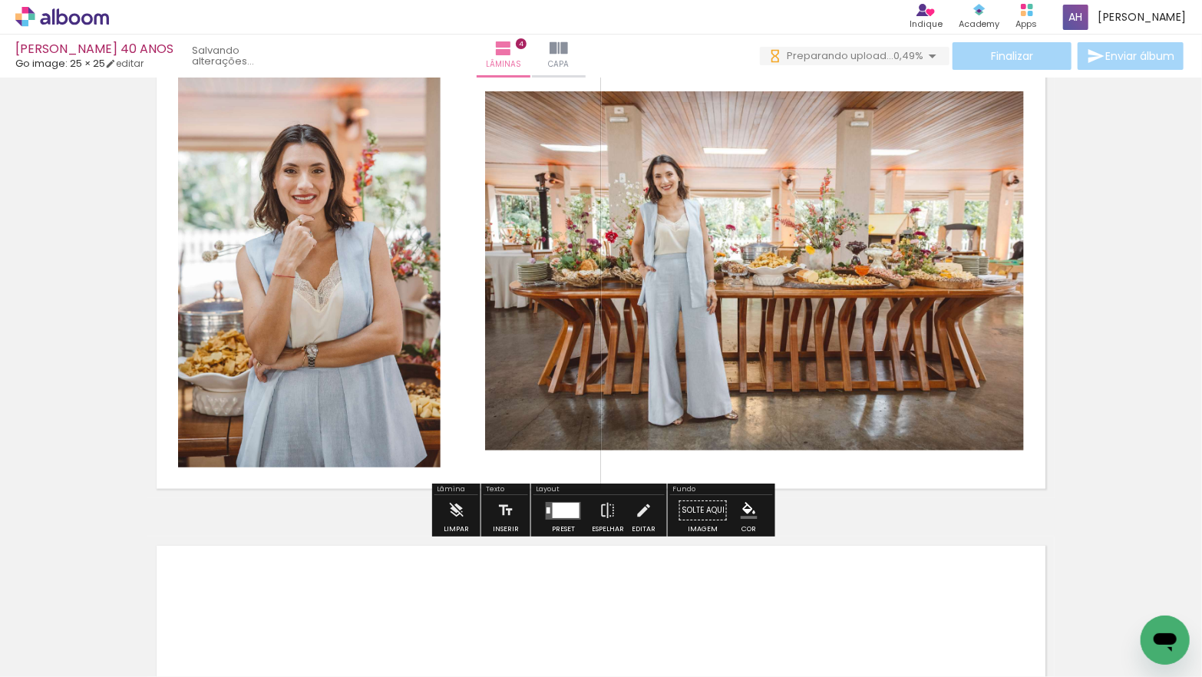
click at [562, 509] on div at bounding box center [566, 510] width 27 height 15
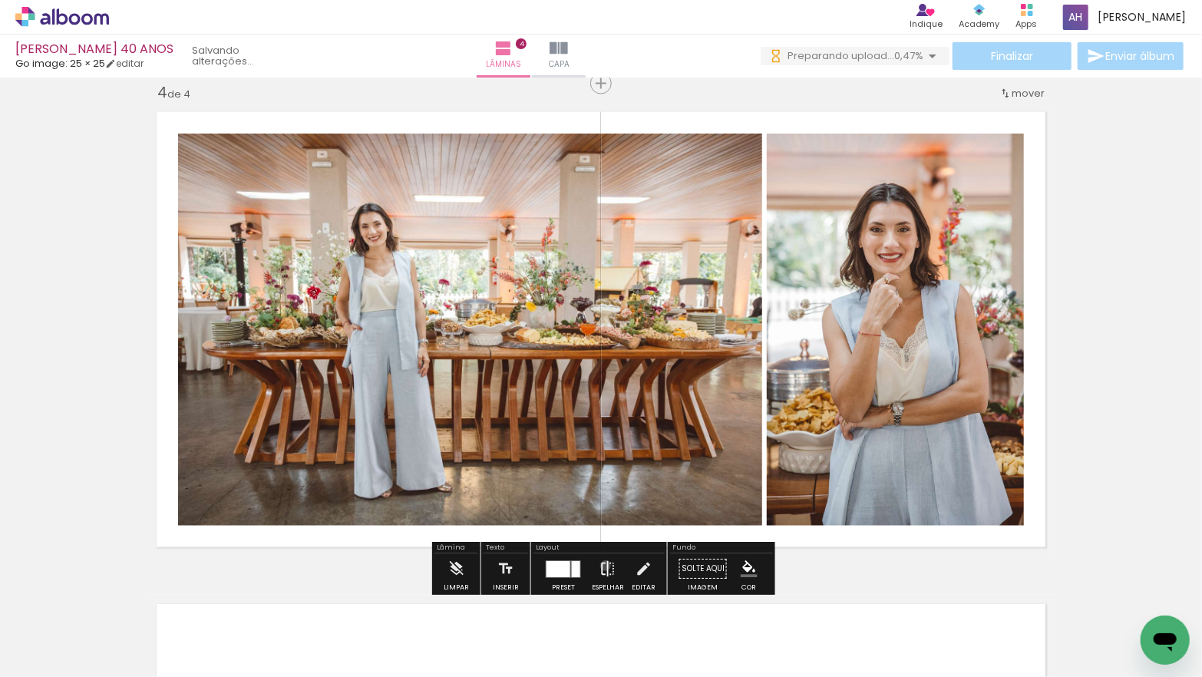
click at [602, 566] on iron-icon at bounding box center [607, 569] width 17 height 31
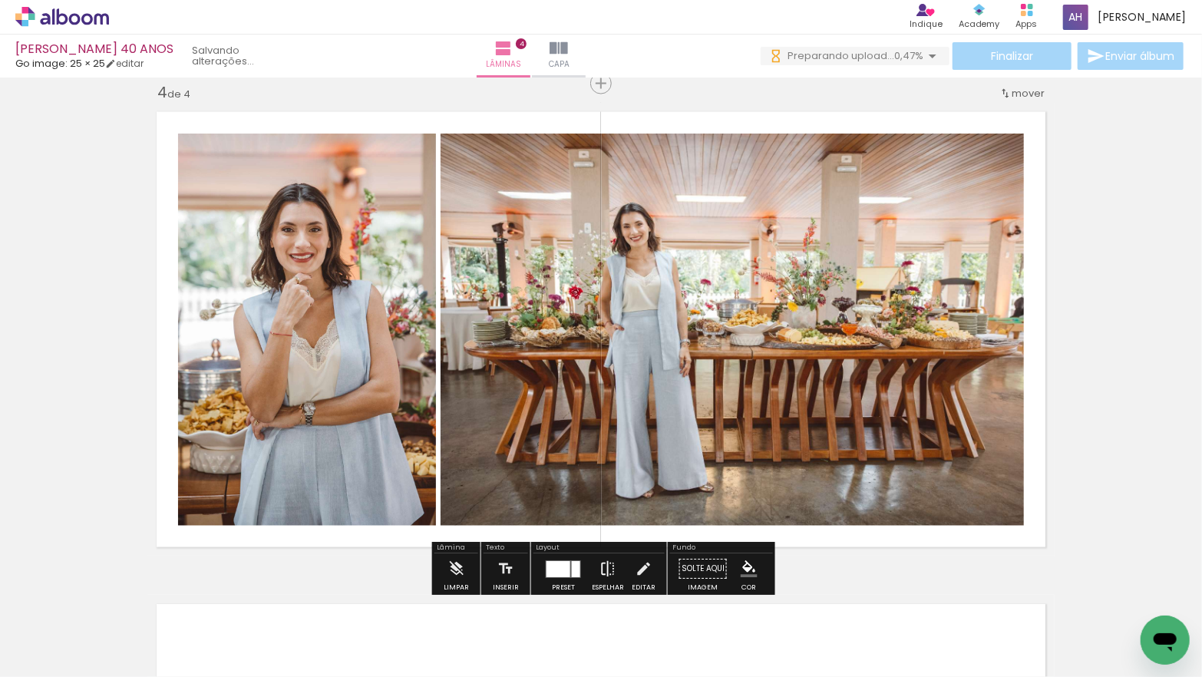
click at [602, 566] on iron-icon at bounding box center [607, 569] width 17 height 31
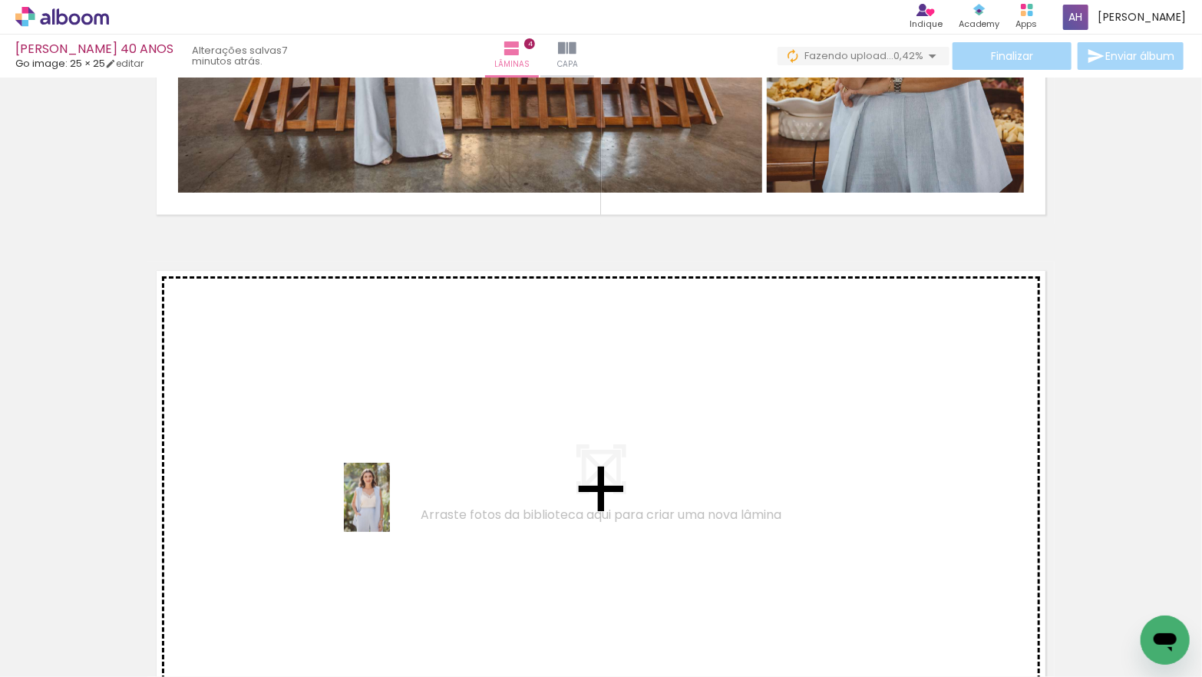
drag, startPoint x: 387, startPoint y: 626, endPoint x: 390, endPoint y: 509, distance: 117.4
click at [390, 509] on quentale-workspace at bounding box center [601, 338] width 1202 height 677
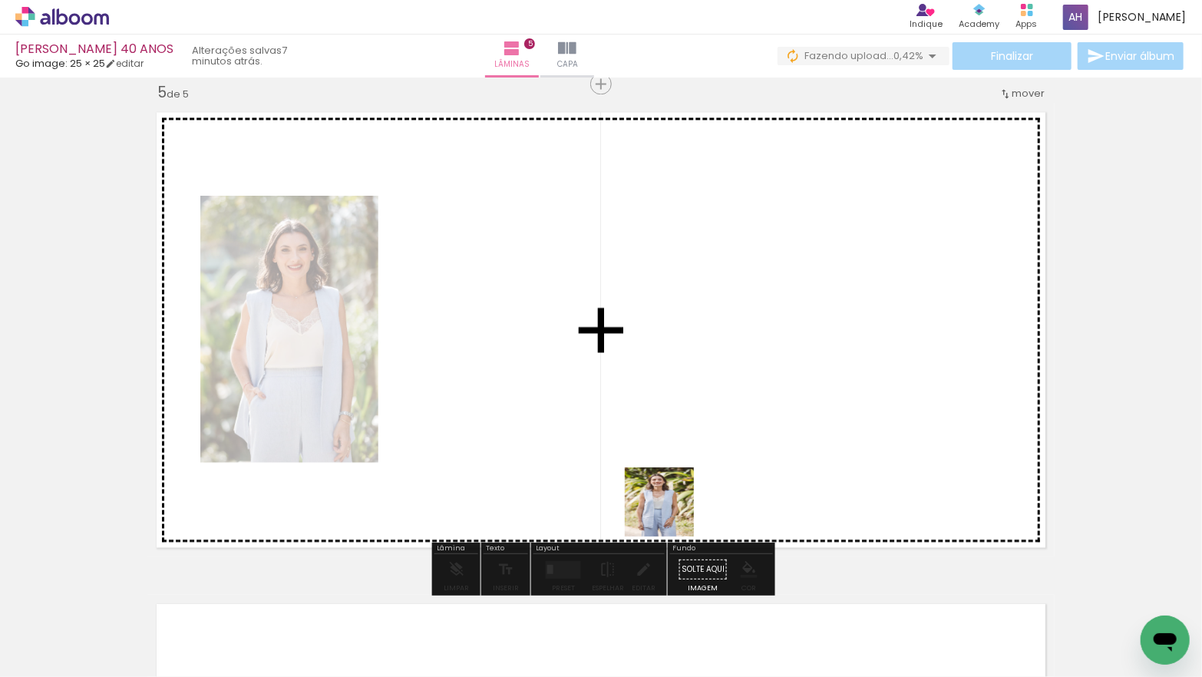
drag, startPoint x: 721, startPoint y: 609, endPoint x: 820, endPoint y: 621, distance: 99.7
click at [647, 454] on quentale-workspace at bounding box center [601, 338] width 1202 height 677
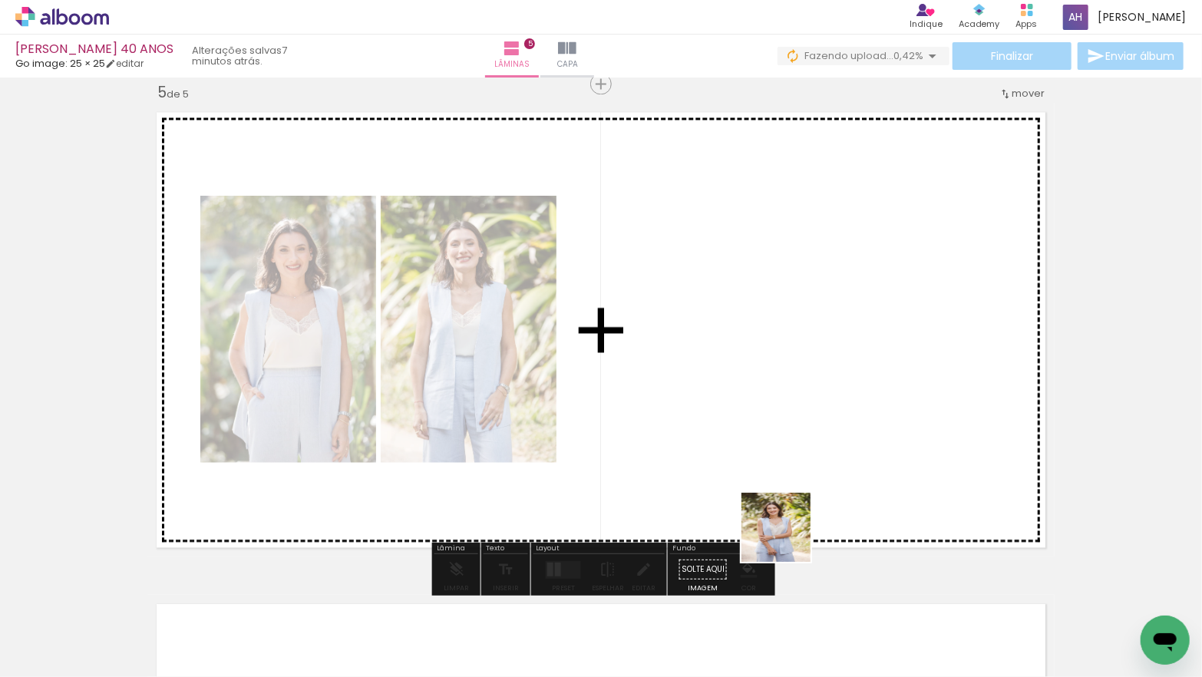
drag, startPoint x: 818, startPoint y: 624, endPoint x: 885, endPoint y: 590, distance: 74.8
click at [768, 490] on quentale-workspace at bounding box center [601, 338] width 1202 height 677
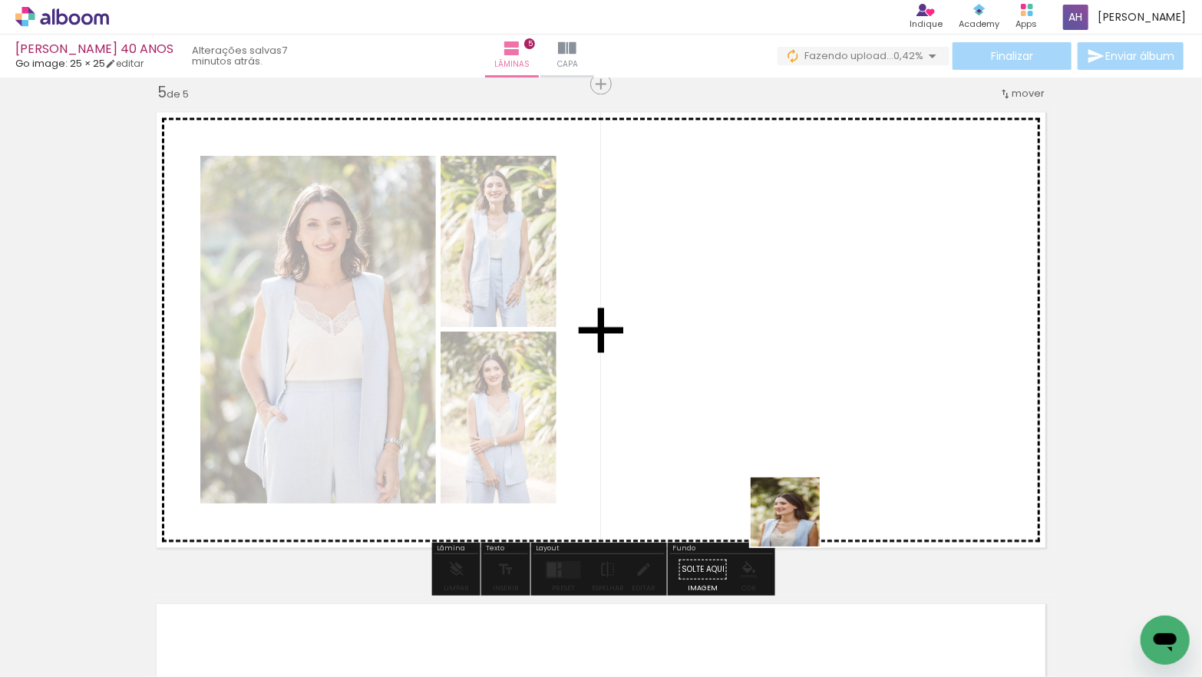
drag, startPoint x: 835, startPoint y: 628, endPoint x: 902, endPoint y: 635, distance: 67.8
click at [782, 487] on quentale-workspace at bounding box center [601, 338] width 1202 height 677
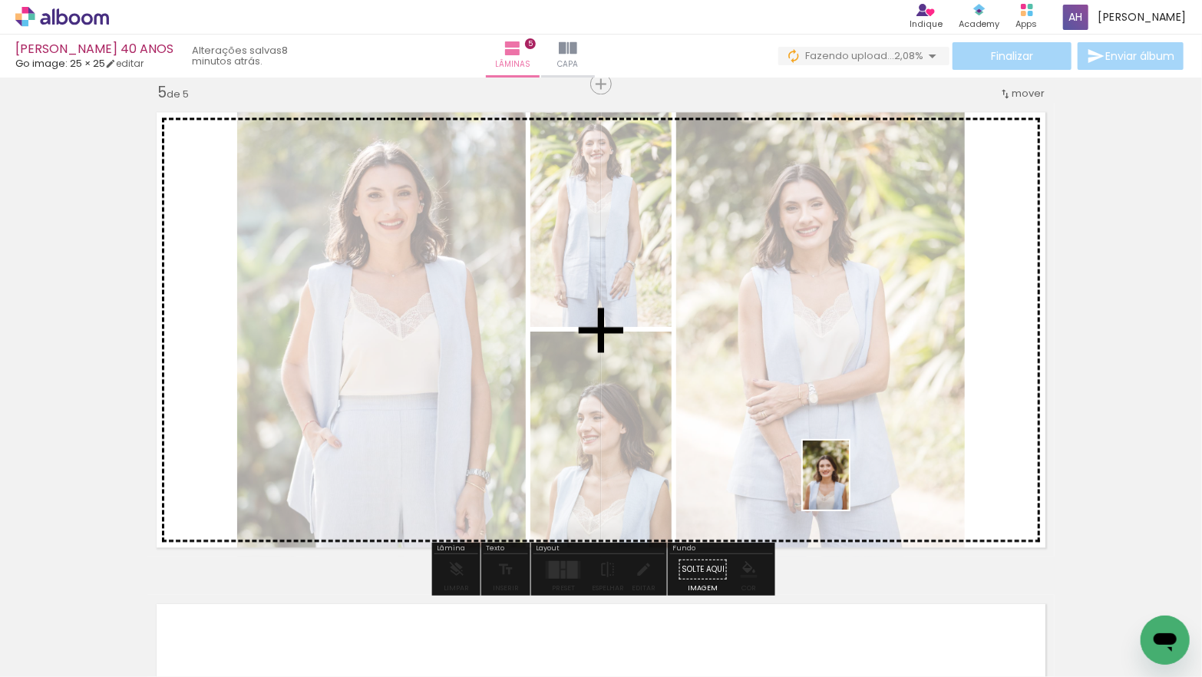
drag, startPoint x: 914, startPoint y: 635, endPoint x: 846, endPoint y: 487, distance: 162.1
click at [847, 486] on quentale-workspace at bounding box center [601, 338] width 1202 height 677
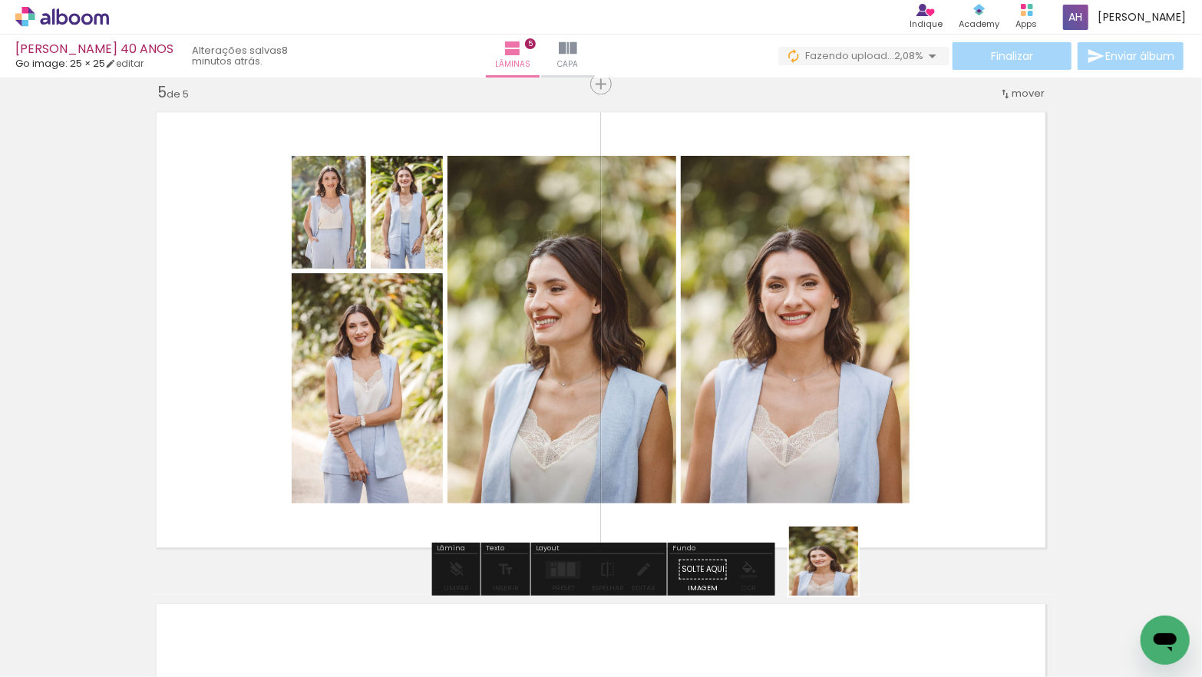
drag, startPoint x: 836, startPoint y: 615, endPoint x: 821, endPoint y: 457, distance: 159.6
click at [824, 457] on quentale-workspace at bounding box center [601, 338] width 1202 height 677
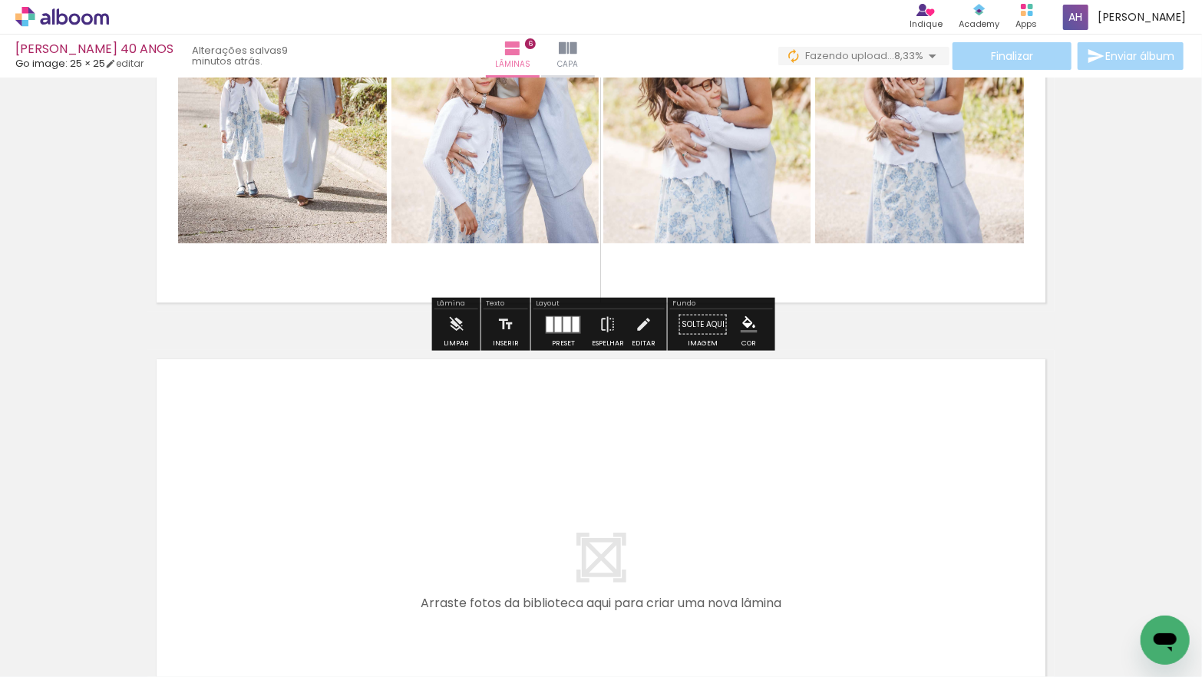
scroll to position [2749, 0]
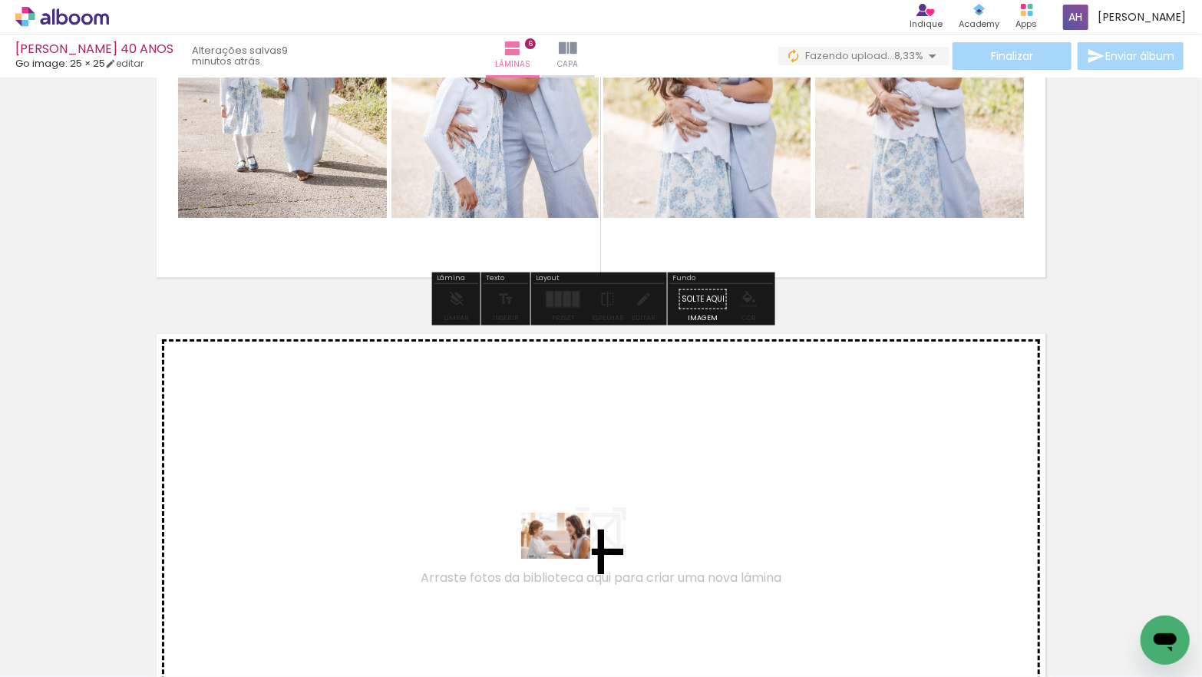
drag, startPoint x: 573, startPoint y: 616, endPoint x: 661, endPoint y: 633, distance: 89.8
click at [566, 559] on quentale-workspace at bounding box center [601, 338] width 1202 height 677
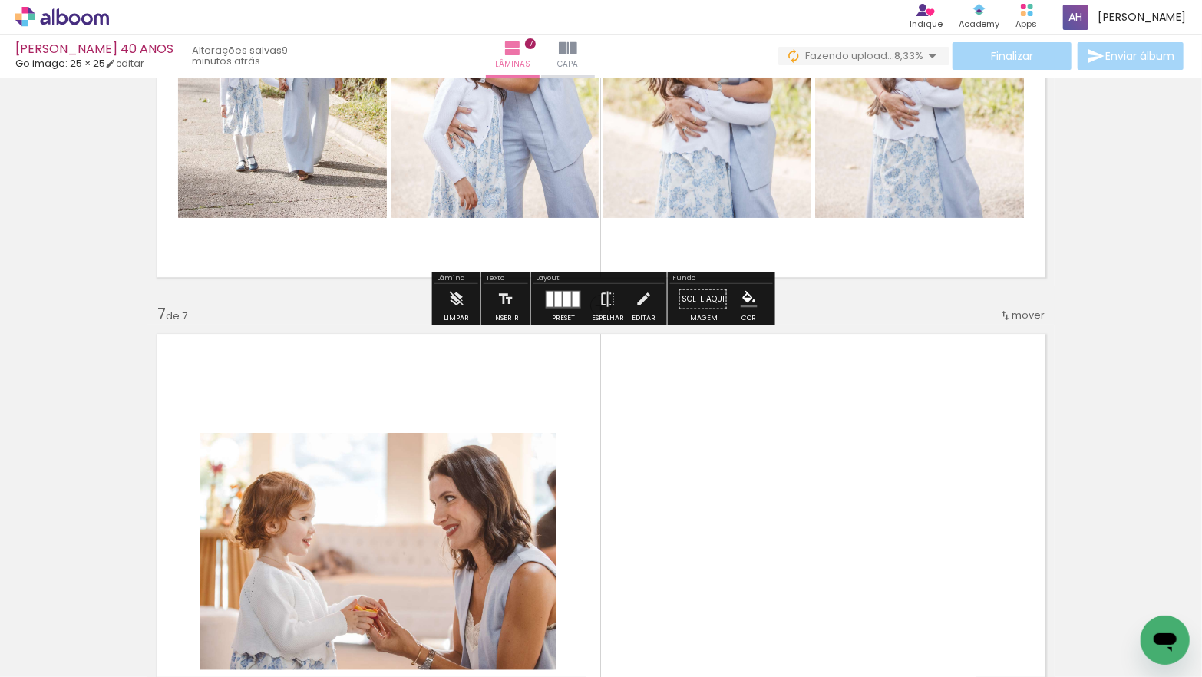
scroll to position [2970, 0]
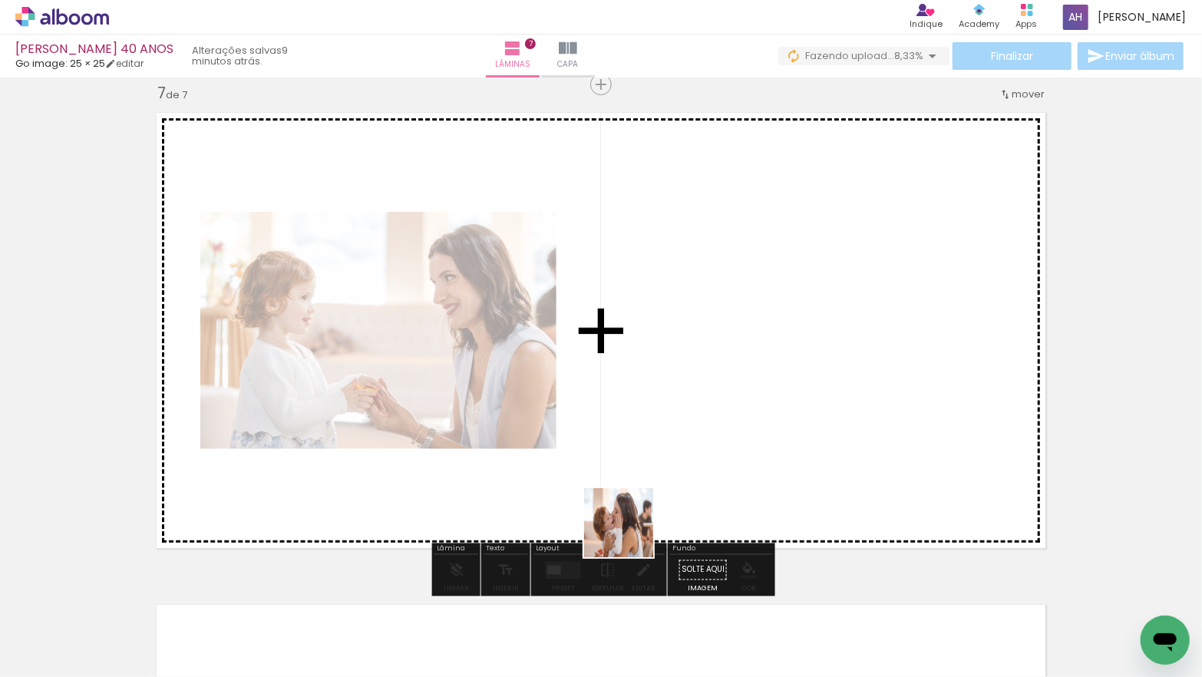
drag, startPoint x: 594, startPoint y: 628, endPoint x: 506, endPoint y: 606, distance: 90.1
click at [642, 510] on quentale-workspace at bounding box center [601, 338] width 1202 height 677
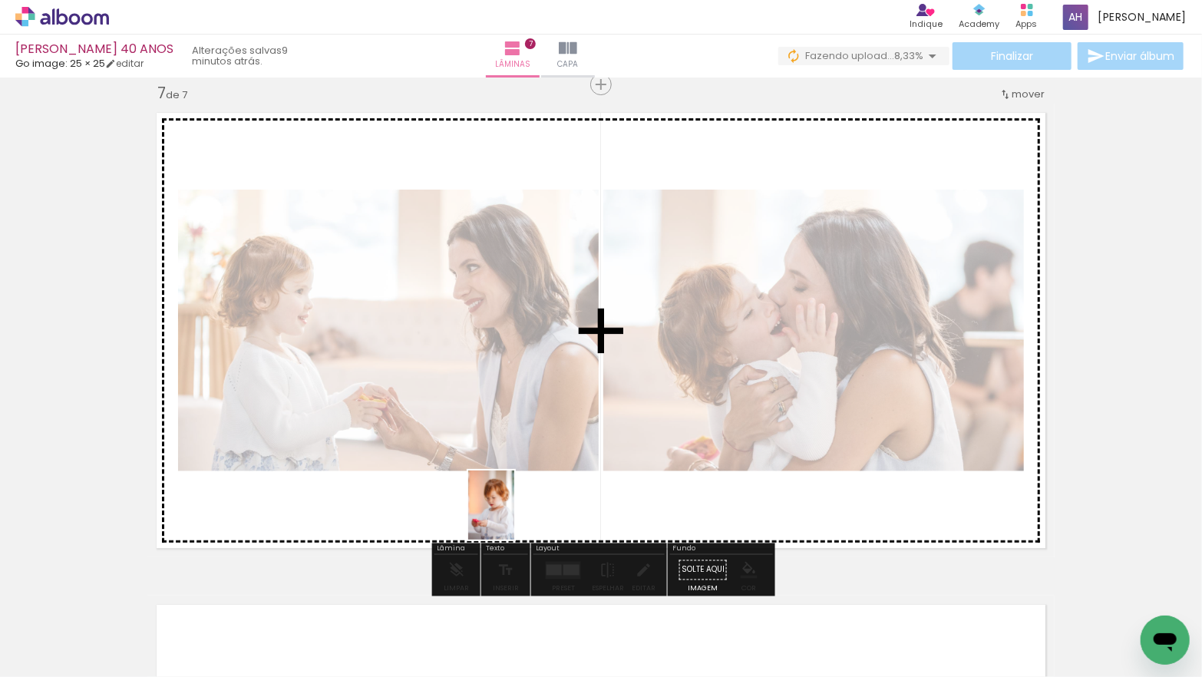
drag, startPoint x: 490, startPoint y: 627, endPoint x: 514, endPoint y: 513, distance: 116.9
click at [514, 513] on quentale-workspace at bounding box center [601, 338] width 1202 height 677
